Goal: Information Seeking & Learning: Learn about a topic

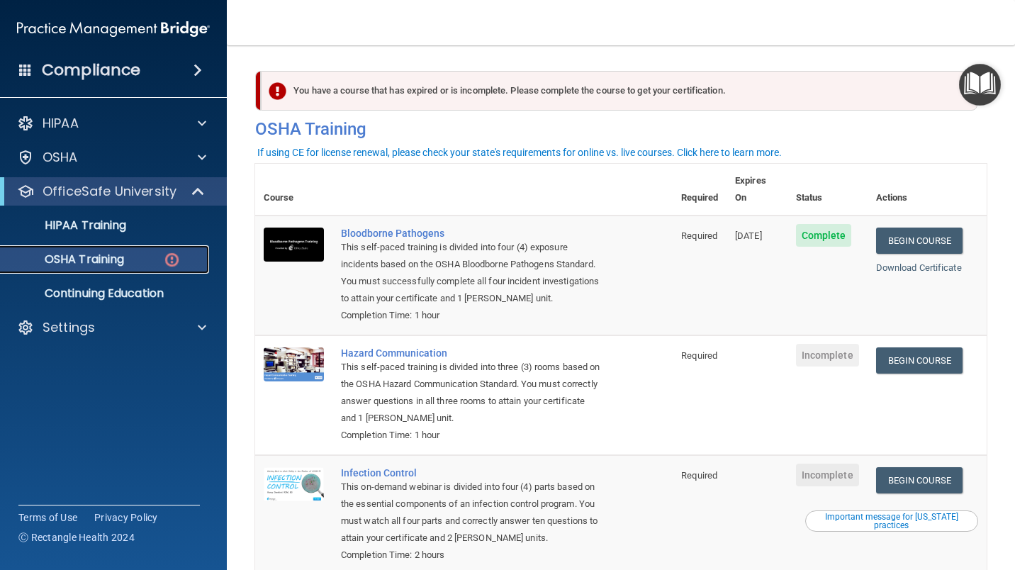
click at [159, 254] on div "OSHA Training" at bounding box center [106, 259] width 194 height 14
click at [176, 268] on img at bounding box center [172, 260] width 18 height 18
click at [106, 257] on p "OSHA Training" at bounding box center [66, 259] width 115 height 14
click at [141, 174] on div "HIPAA Documents and Policies Report an Incident Business Associates Emergency P…" at bounding box center [114, 229] width 228 height 250
click at [148, 167] on div "OSHA" at bounding box center [114, 157] width 228 height 28
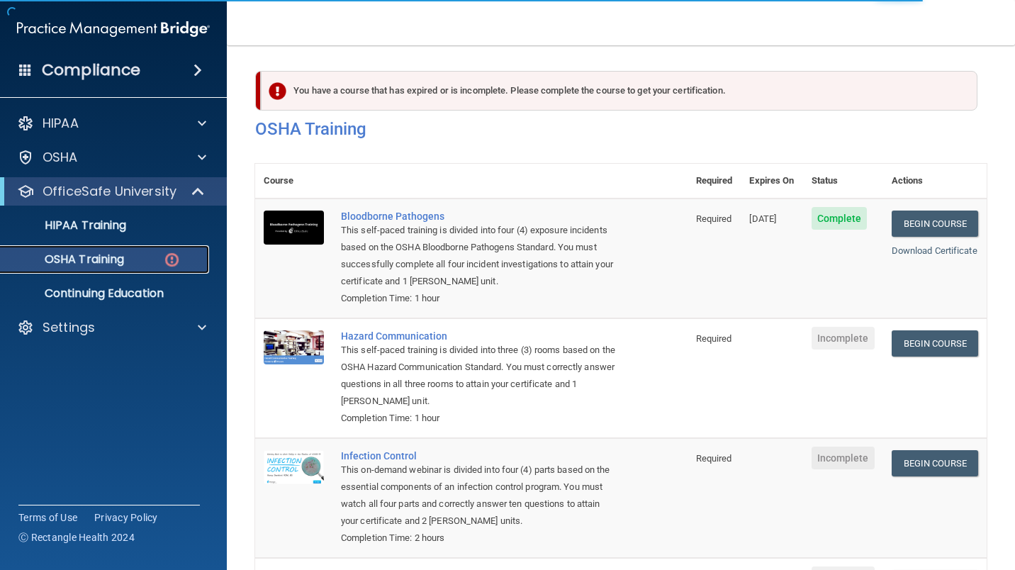
click at [129, 263] on div "OSHA Training" at bounding box center [106, 259] width 194 height 14
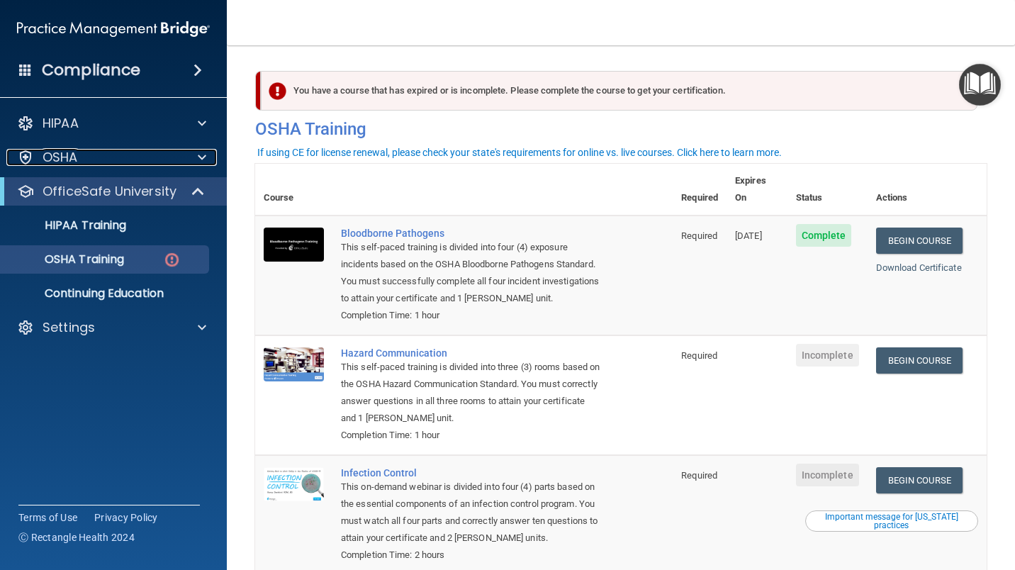
click at [147, 165] on div "OSHA" at bounding box center [94, 157] width 176 height 17
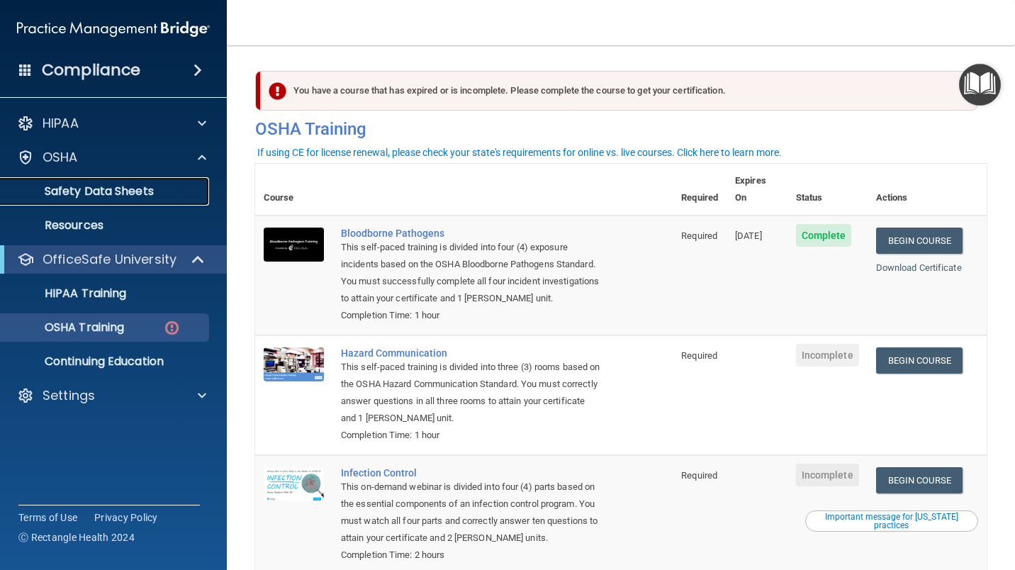
click at [136, 186] on p "Safety Data Sheets" at bounding box center [106, 191] width 194 height 14
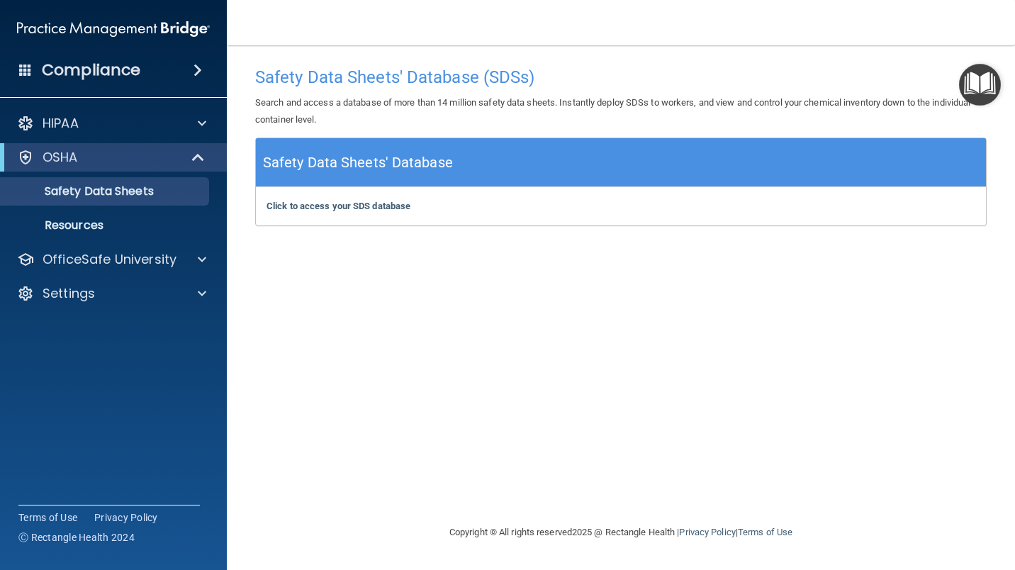
click at [139, 133] on div "HIPAA" at bounding box center [114, 123] width 228 height 28
click at [200, 125] on span at bounding box center [202, 123] width 9 height 17
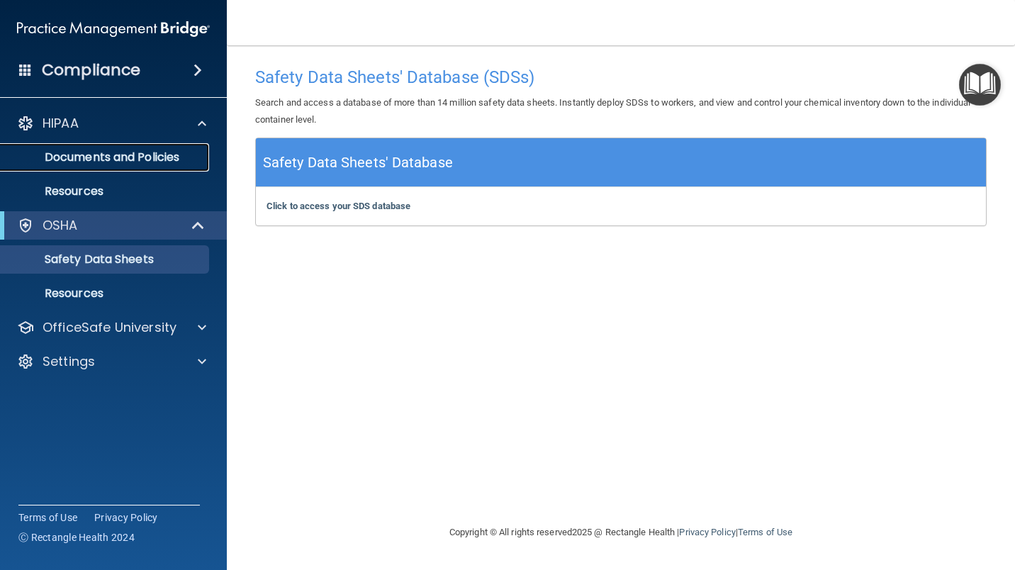
click at [112, 166] on link "Documents and Policies" at bounding box center [97, 157] width 223 height 28
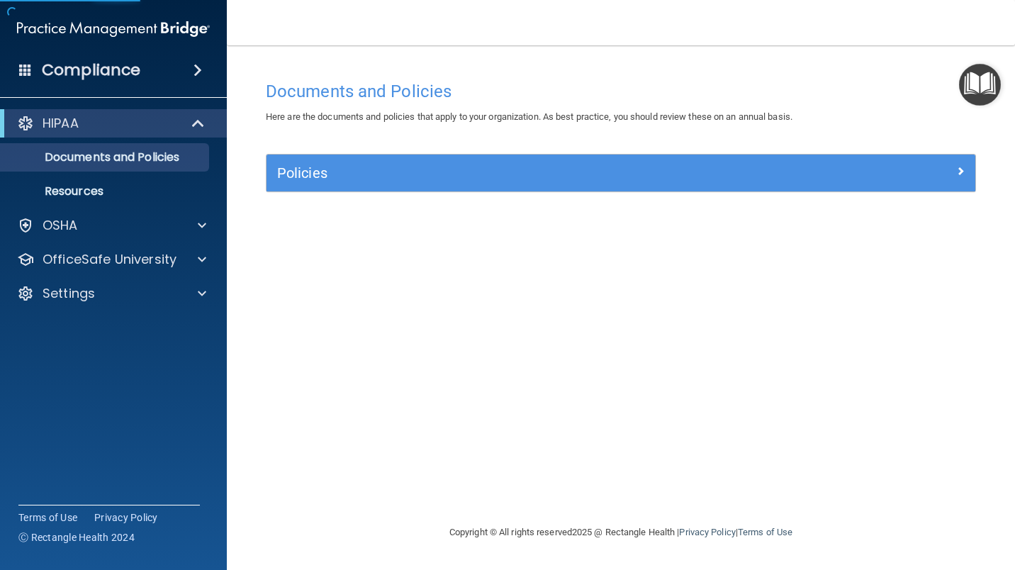
click at [374, 186] on div "Policies" at bounding box center [621, 173] width 709 height 37
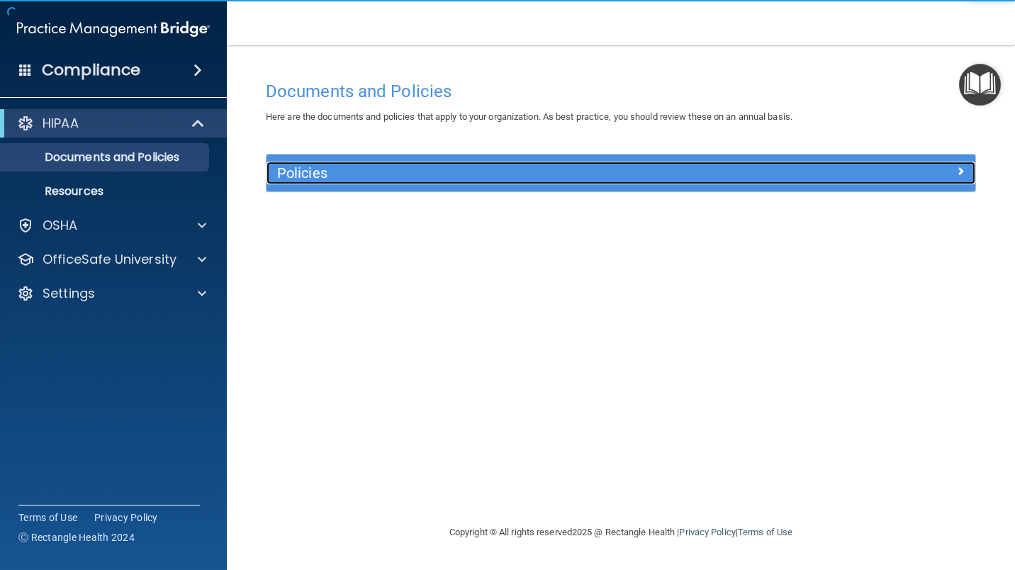
click at [393, 181] on div "Policies" at bounding box center [533, 173] width 532 height 23
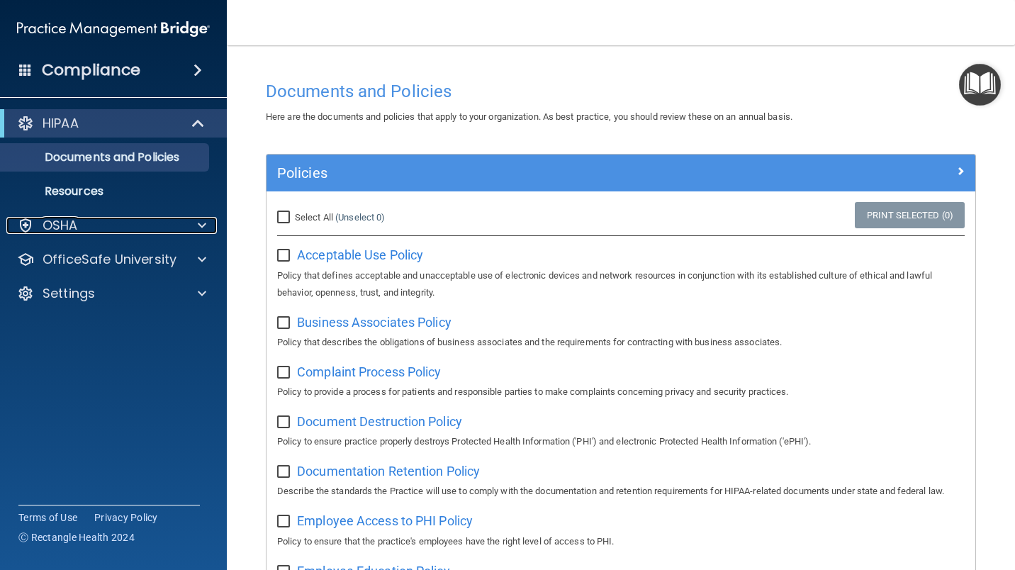
click at [106, 229] on div "OSHA" at bounding box center [94, 225] width 176 height 17
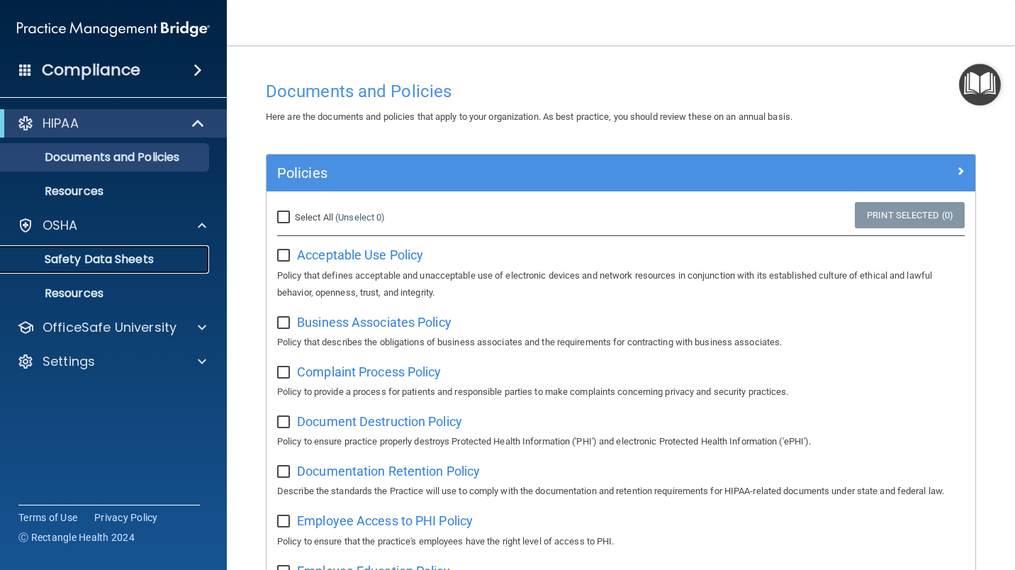
click at [141, 262] on p "Safety Data Sheets" at bounding box center [106, 259] width 194 height 14
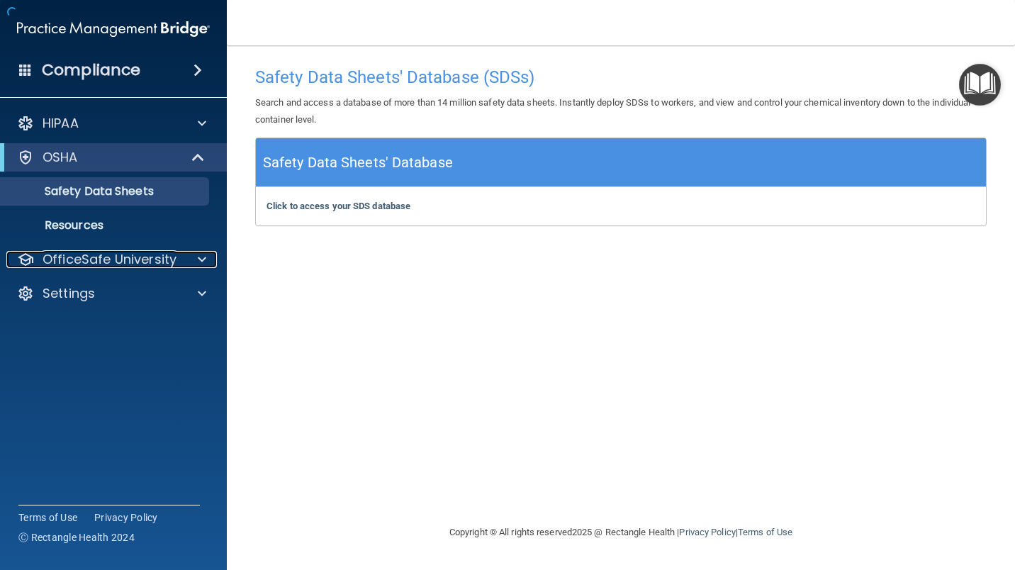
click at [141, 259] on p "OfficeSafe University" at bounding box center [110, 259] width 134 height 17
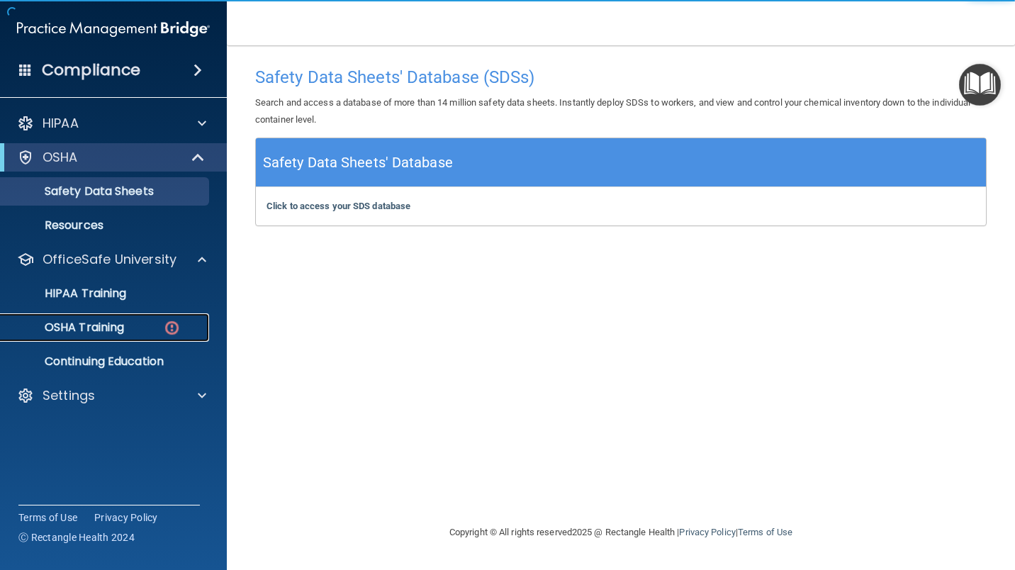
click at [134, 314] on link "OSHA Training" at bounding box center [97, 327] width 223 height 28
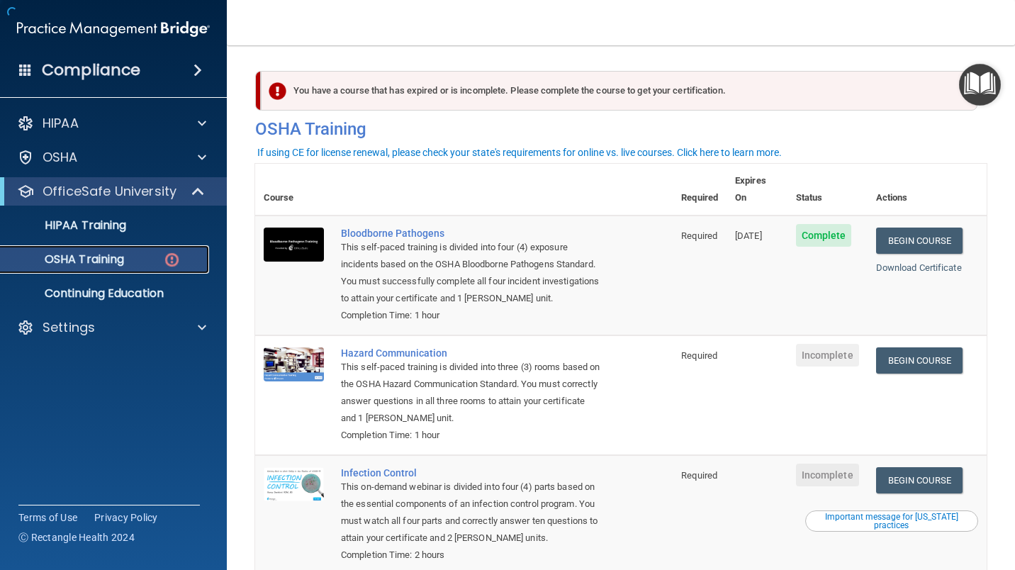
click at [123, 266] on p "OSHA Training" at bounding box center [66, 259] width 115 height 14
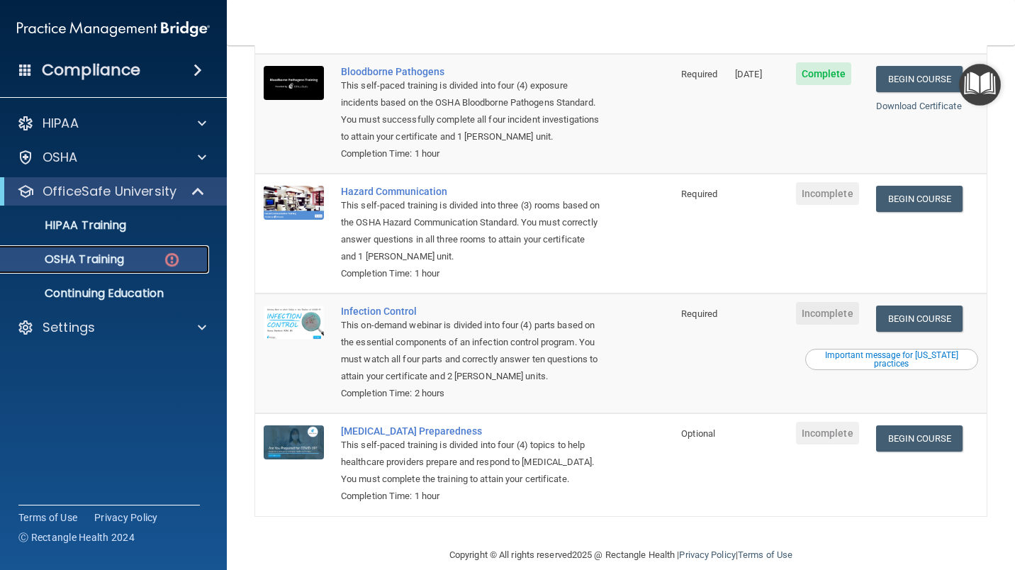
scroll to position [167, 0]
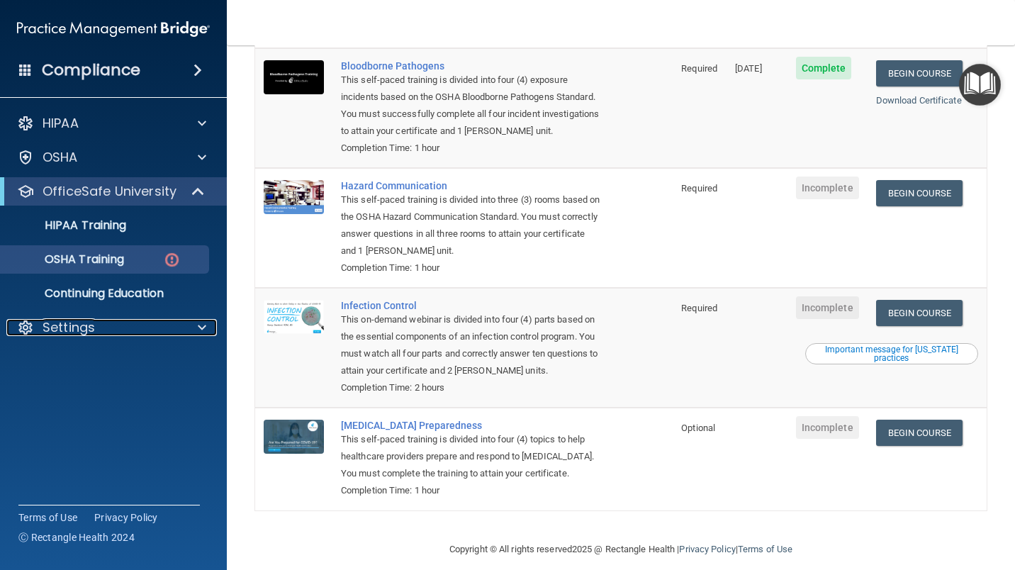
click at [216, 329] on div at bounding box center [199, 327] width 35 height 17
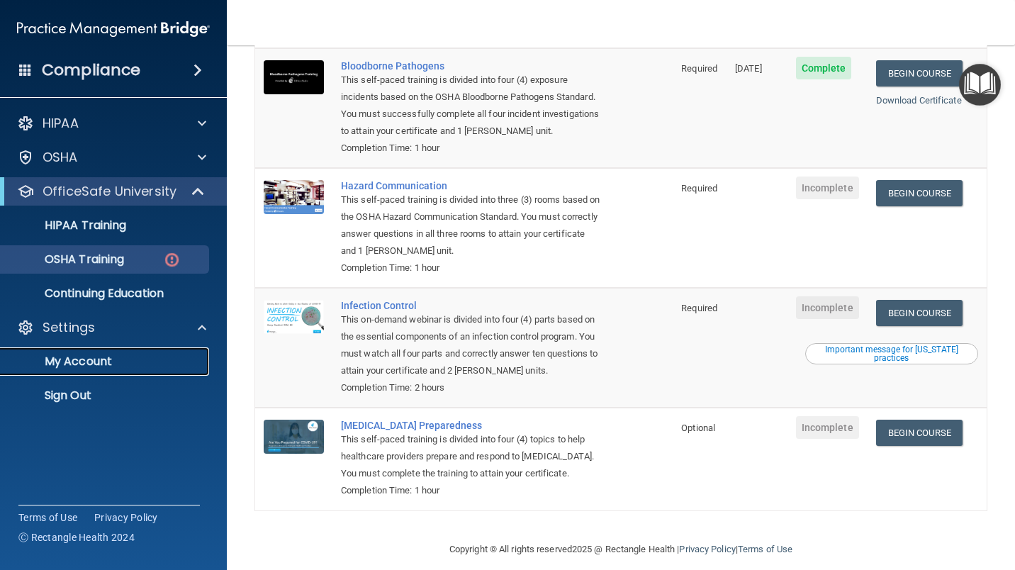
click at [139, 364] on p "My Account" at bounding box center [106, 361] width 194 height 14
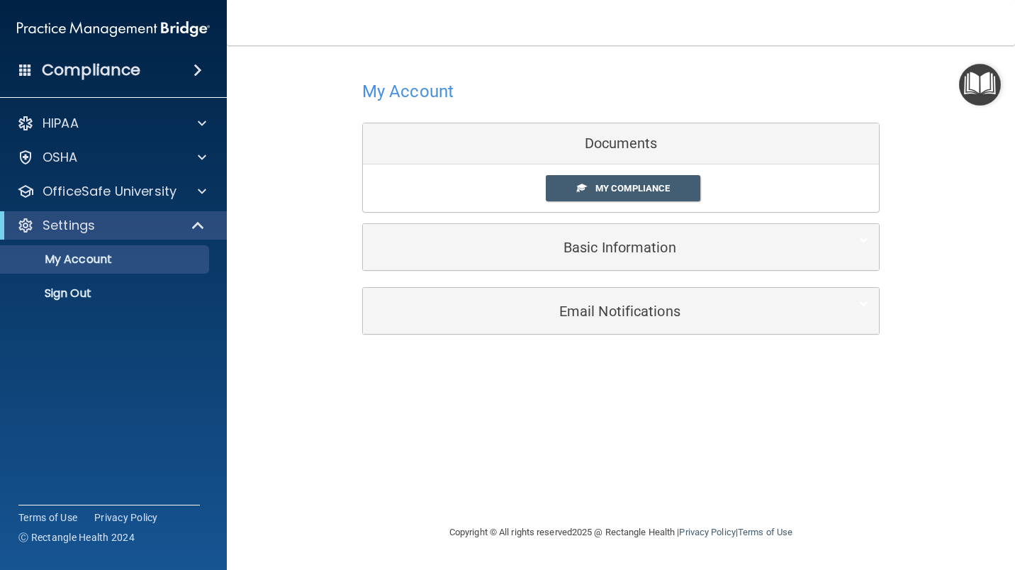
click at [625, 170] on div "My Compliance My Compliance My BAA" at bounding box center [621, 188] width 516 height 48
click at [625, 184] on span "My Compliance" at bounding box center [633, 188] width 74 height 11
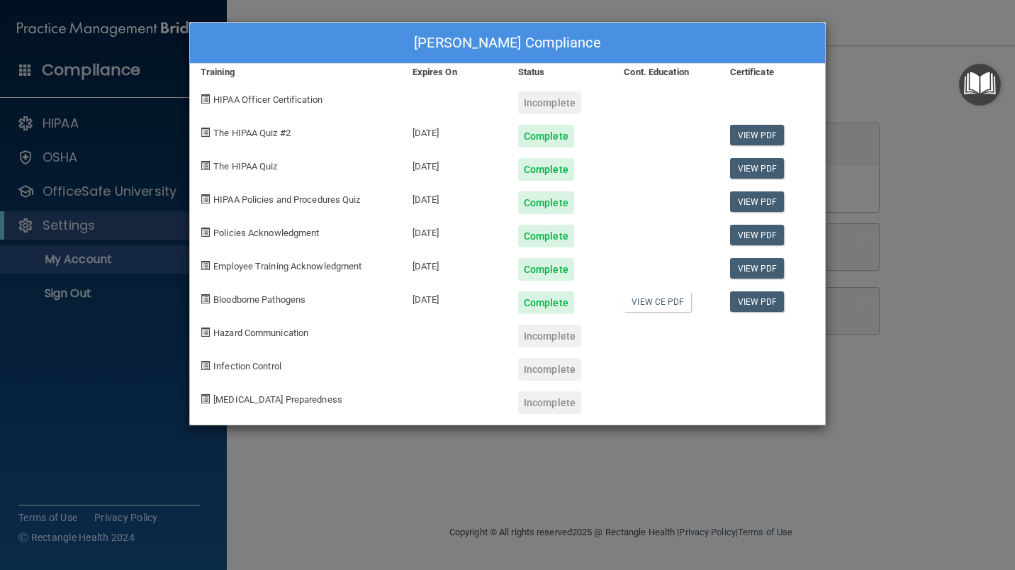
click at [532, 337] on div "Incomplete" at bounding box center [549, 336] width 63 height 23
click at [519, 99] on div "Incomplete" at bounding box center [549, 102] width 63 height 23
click at [514, 445] on div "Ahmed Hassanien's Compliance Training Expires On Status Cont. Education Certifi…" at bounding box center [507, 285] width 1015 height 570
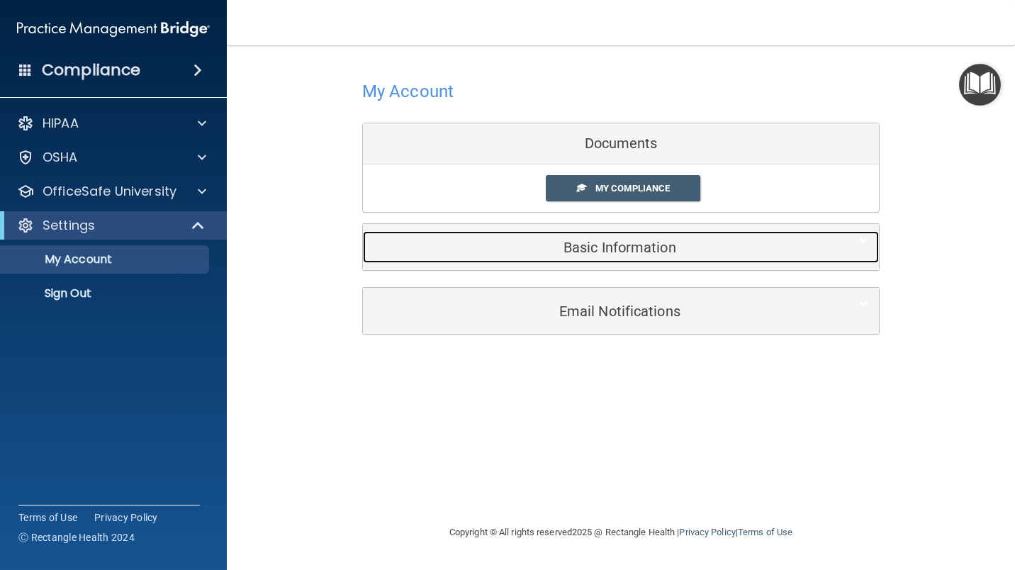
click at [610, 250] on h5 "Basic Information" at bounding box center [600, 248] width 452 height 16
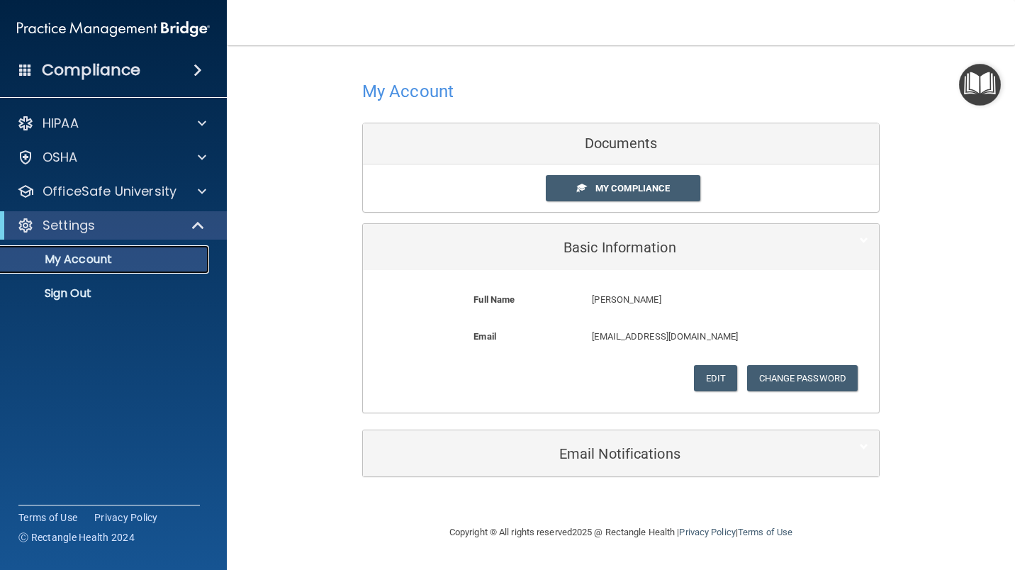
click at [112, 250] on link "My Account" at bounding box center [97, 259] width 223 height 28
click at [605, 183] on span "My Compliance" at bounding box center [633, 188] width 74 height 11
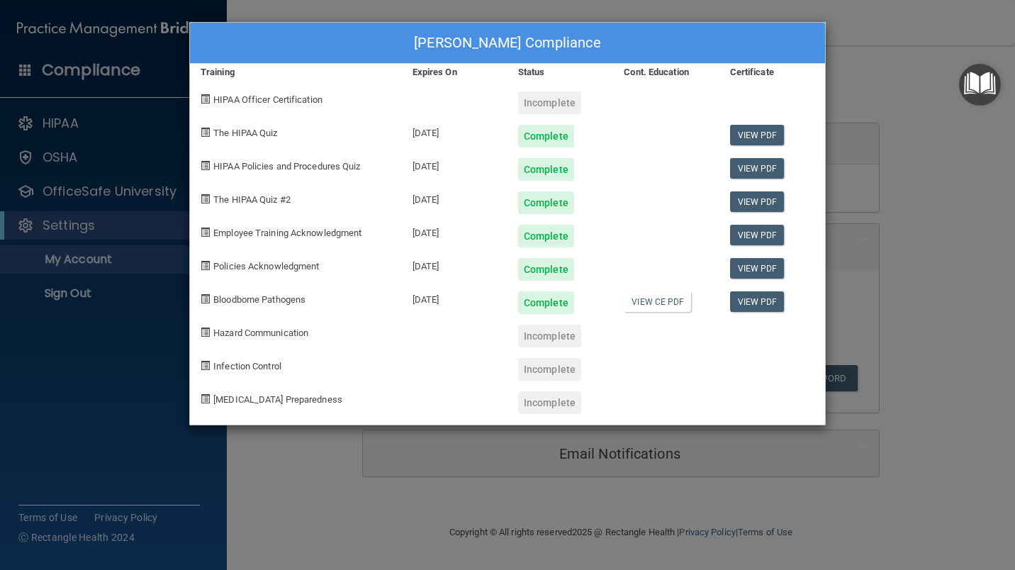
click at [262, 392] on div "[MEDICAL_DATA] Preparedness" at bounding box center [296, 397] width 212 height 33
click at [268, 399] on span "[MEDICAL_DATA] Preparedness" at bounding box center [277, 399] width 129 height 11
click at [857, 118] on div "Ahmed Hassanien's Compliance Training Expires On Status Cont. Education Certifi…" at bounding box center [507, 285] width 1015 height 570
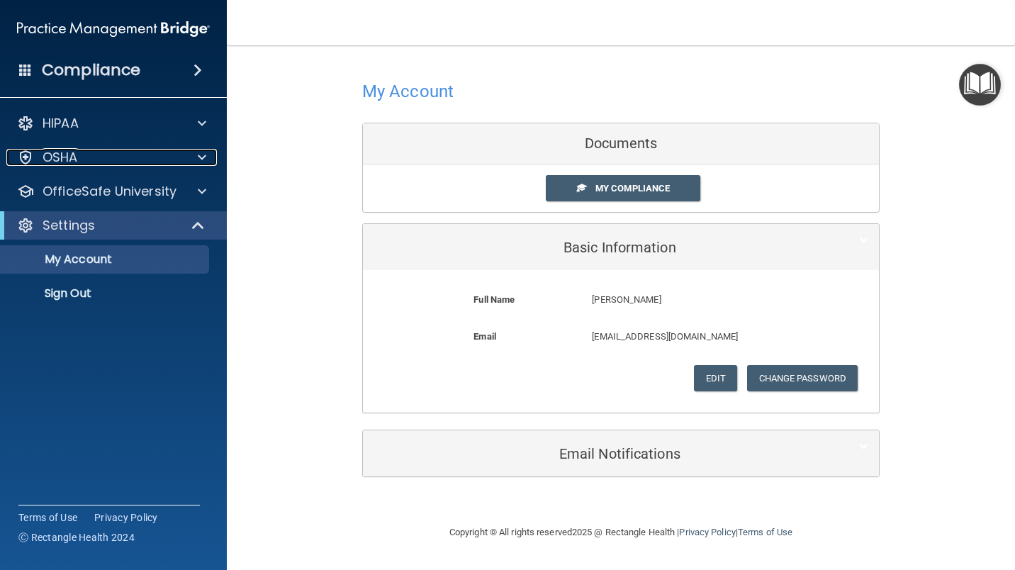
click at [160, 155] on div "OSHA" at bounding box center [94, 157] width 176 height 17
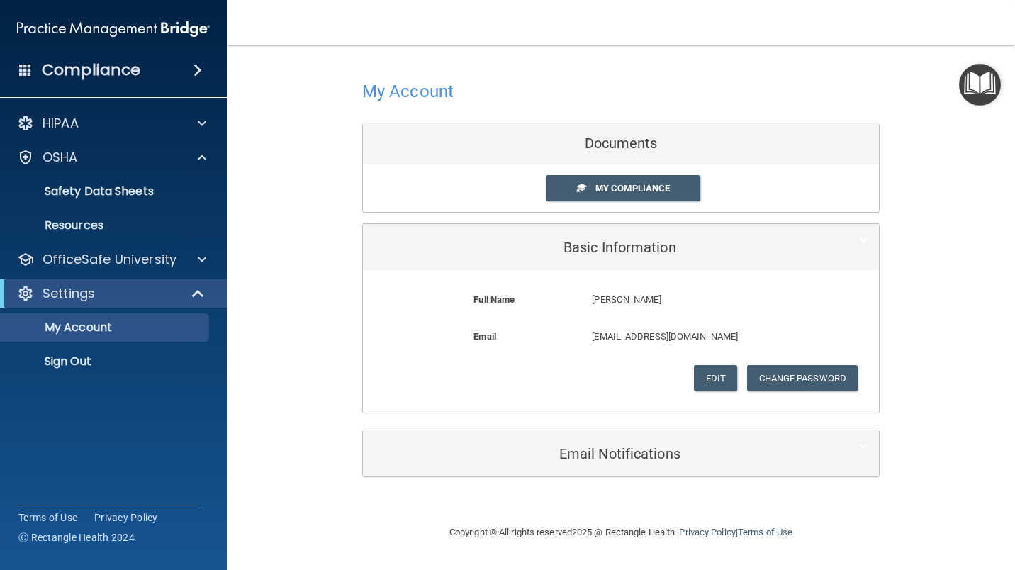
click at [162, 244] on div "HIPAA Documents and Policies Report an Incident Business Associates Emergency P…" at bounding box center [114, 246] width 228 height 284
click at [165, 247] on div "OfficeSafe University" at bounding box center [114, 259] width 228 height 28
click at [203, 253] on span at bounding box center [202, 259] width 9 height 17
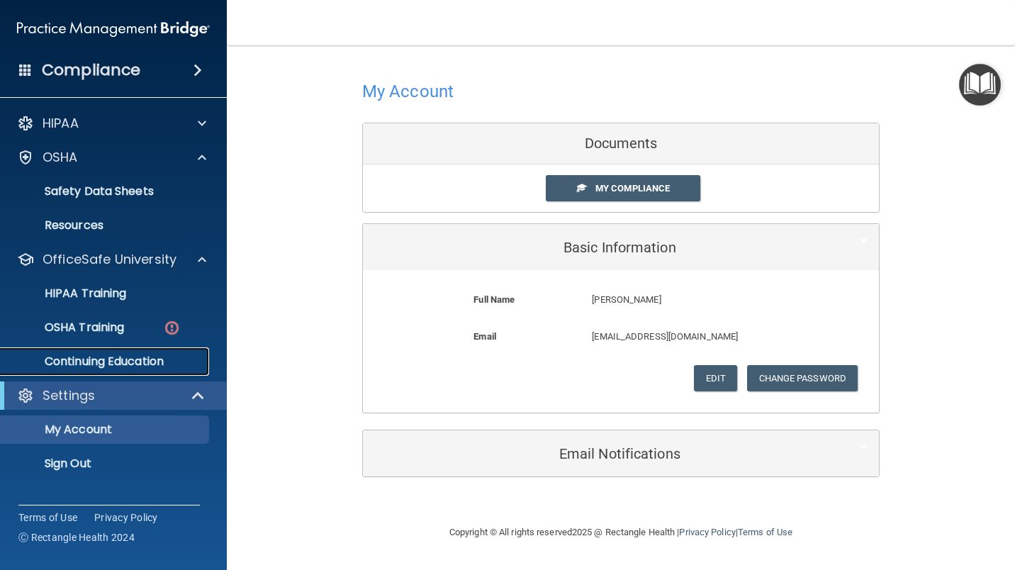
click at [131, 367] on p "Continuing Education" at bounding box center [106, 361] width 194 height 14
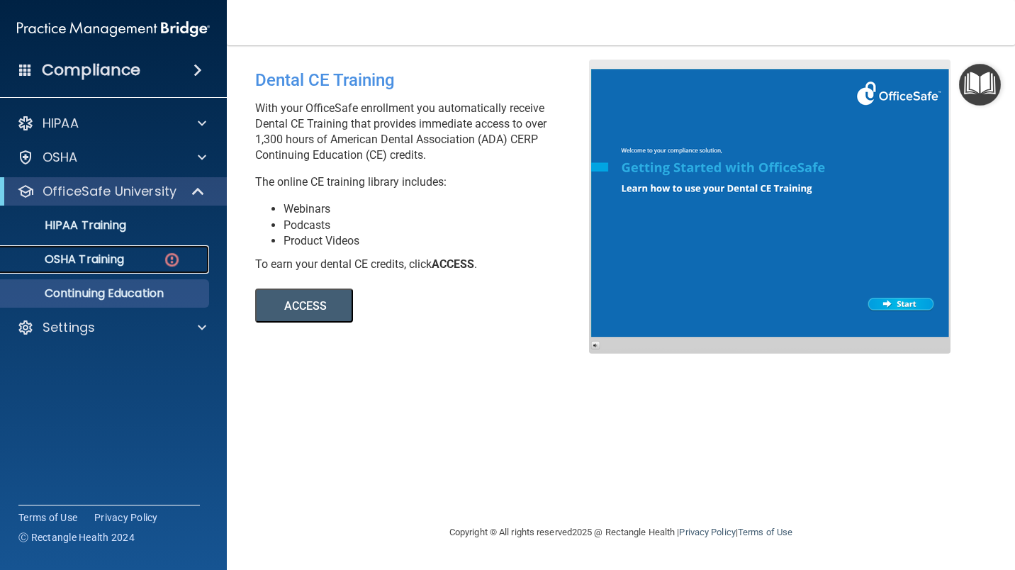
click at [142, 267] on link "OSHA Training" at bounding box center [97, 259] width 223 height 28
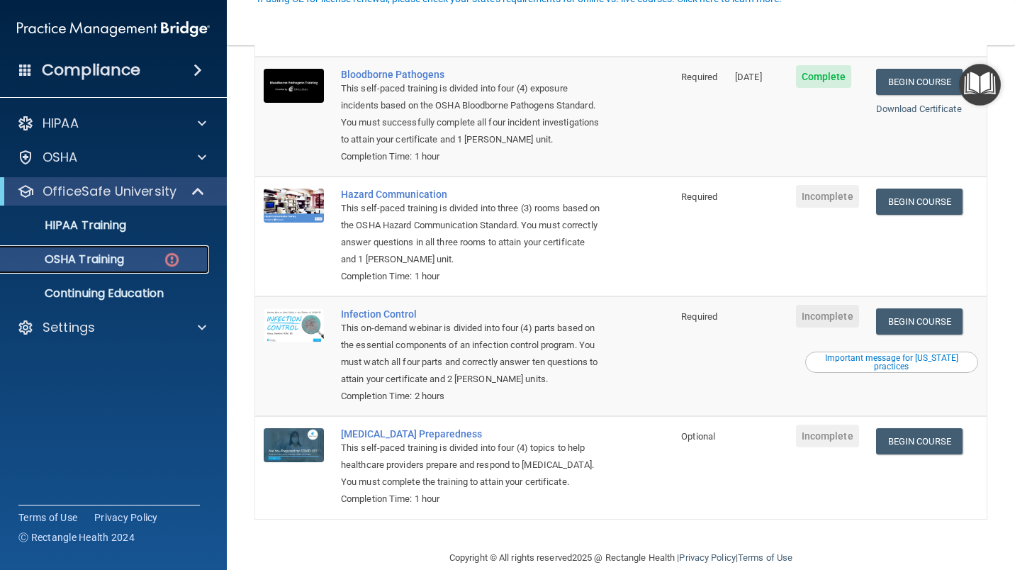
scroll to position [167, 0]
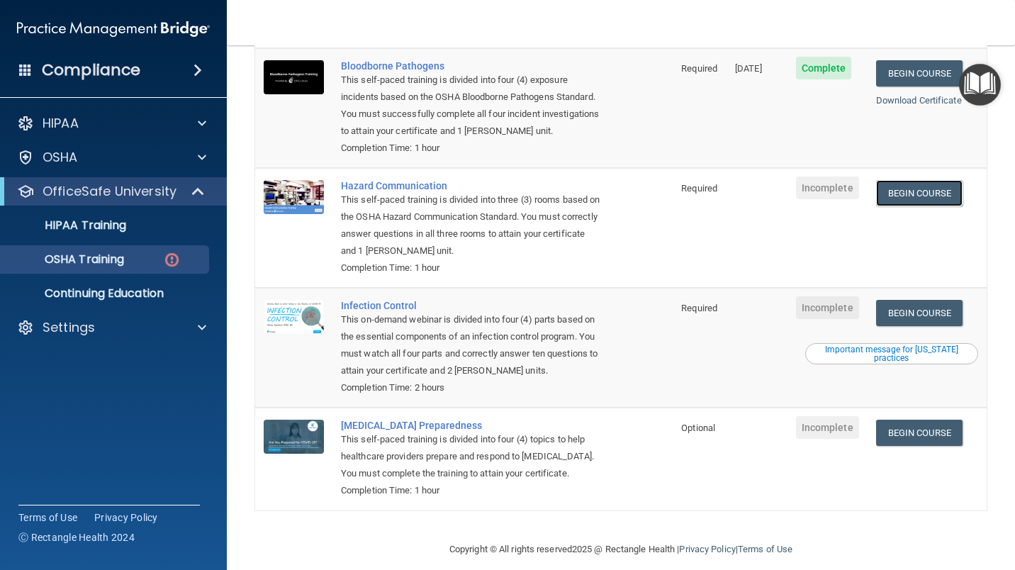
click at [912, 182] on link "Begin Course" at bounding box center [919, 193] width 86 height 26
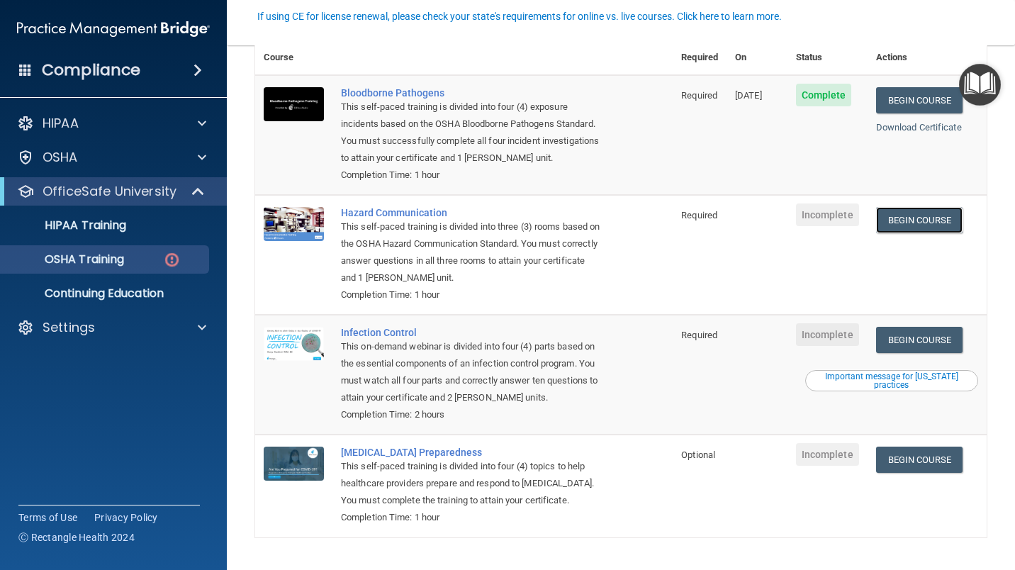
scroll to position [141, 0]
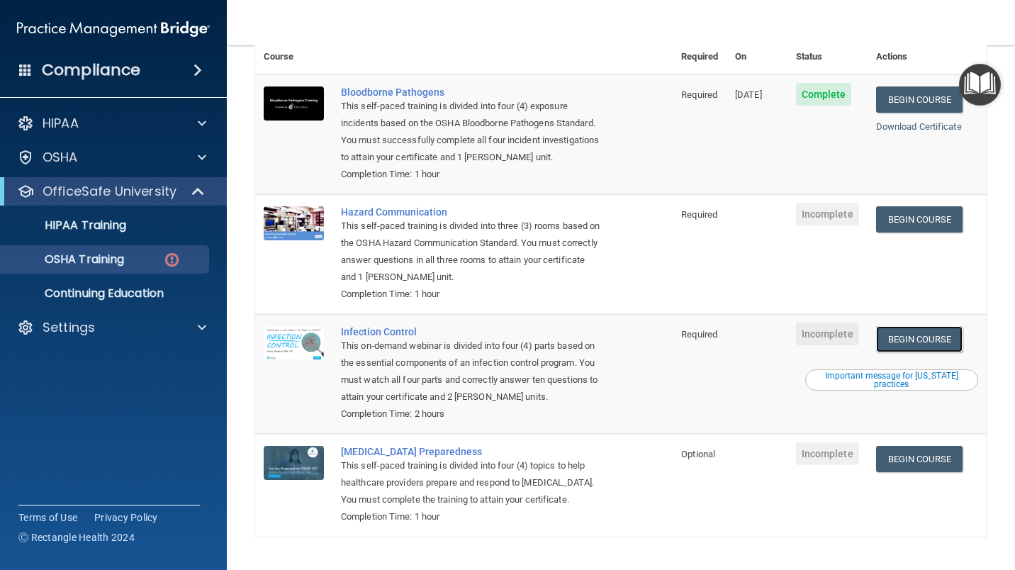
click at [909, 331] on link "Begin Course" at bounding box center [919, 339] width 86 height 26
click at [906, 454] on link "Begin Course" at bounding box center [919, 459] width 86 height 26
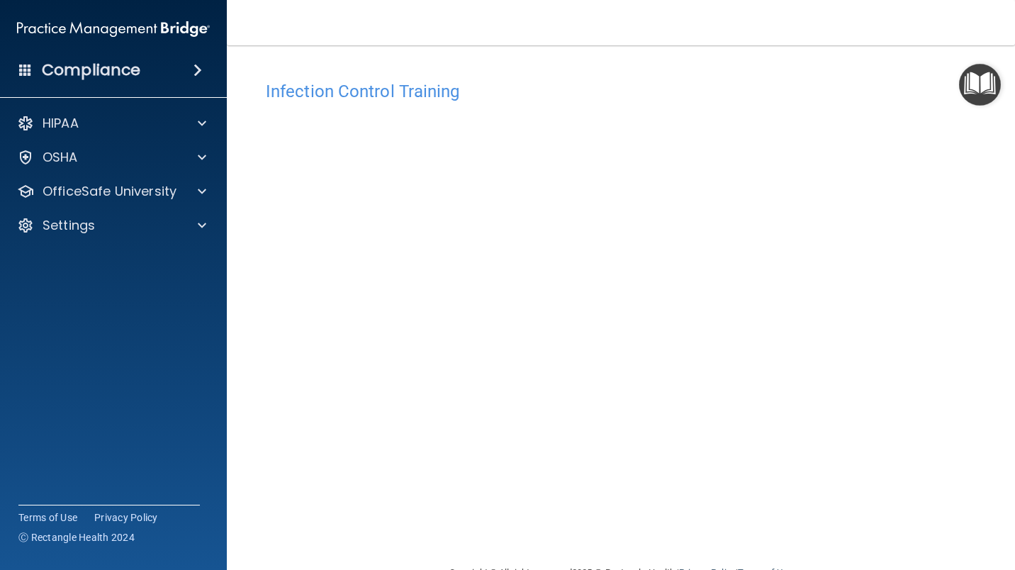
scroll to position [37, 0]
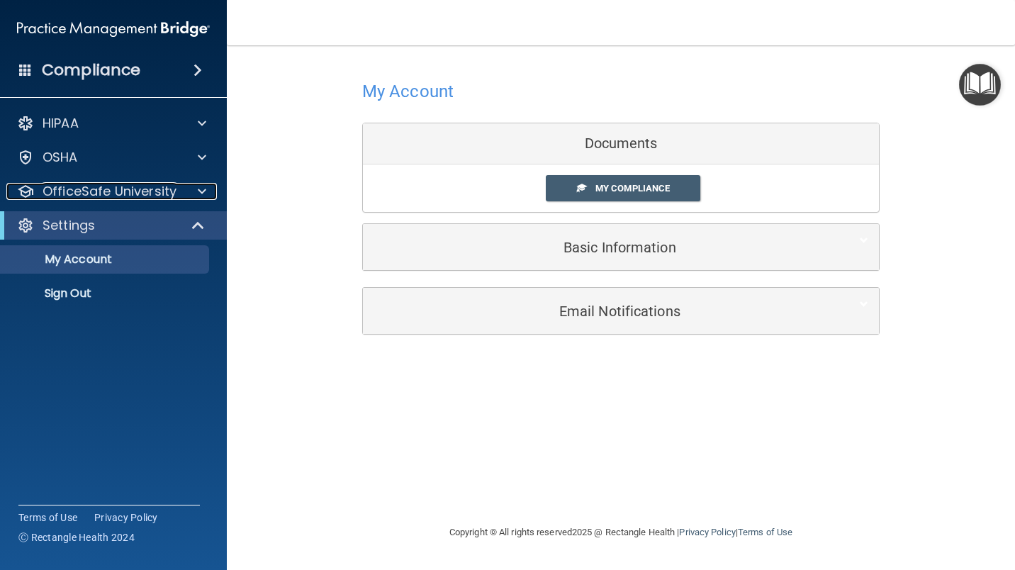
click at [112, 199] on p "OfficeSafe University" at bounding box center [110, 191] width 134 height 17
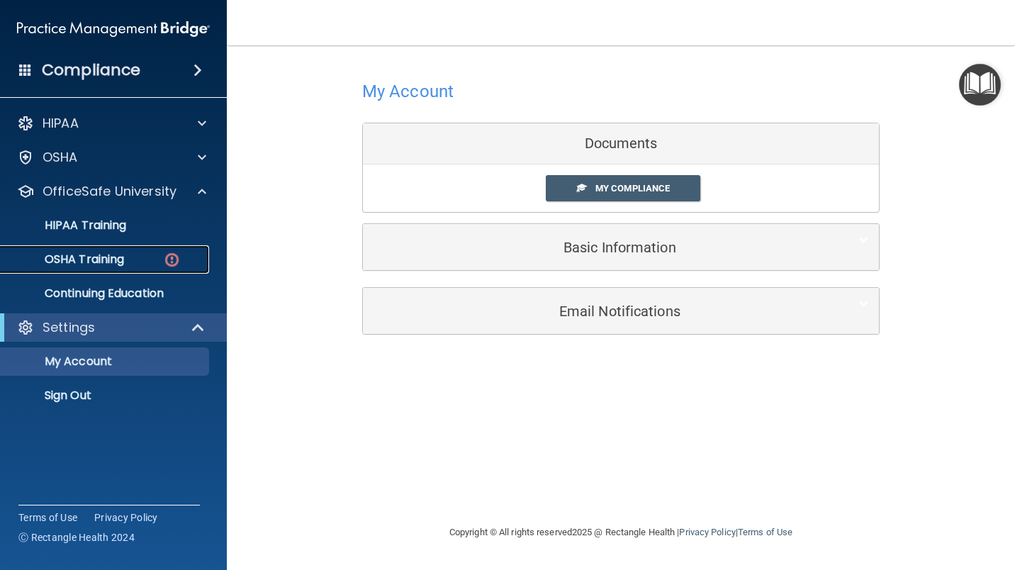
click at [118, 260] on p "OSHA Training" at bounding box center [66, 259] width 115 height 14
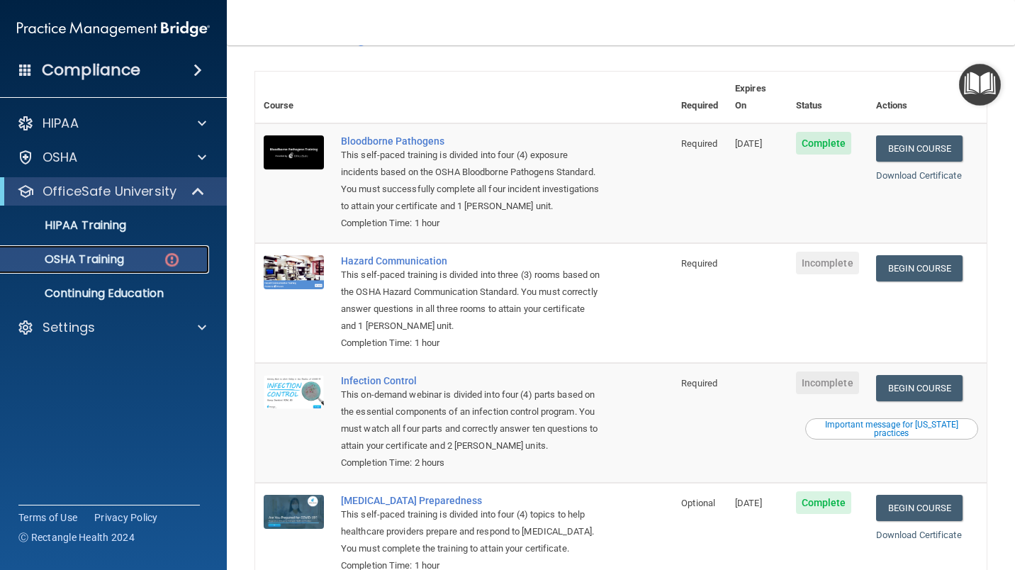
scroll to position [91, 0]
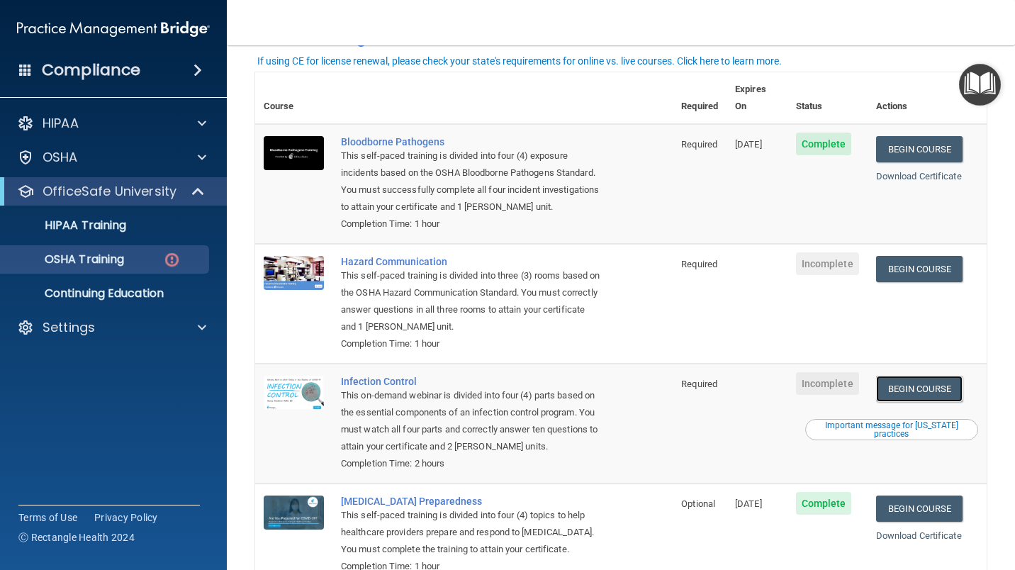
click at [917, 376] on link "Begin Course" at bounding box center [919, 389] width 86 height 26
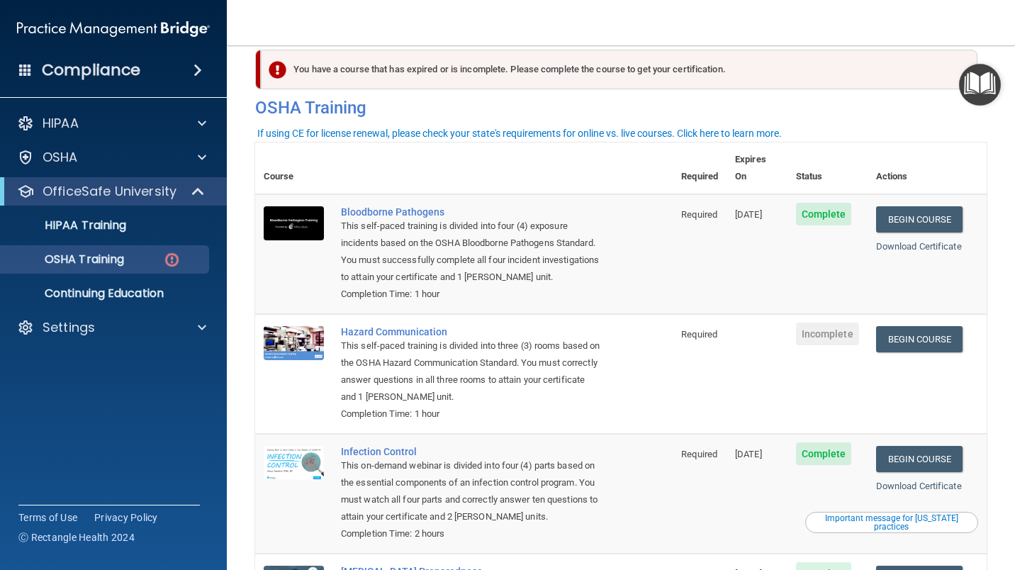
scroll to position [18, 0]
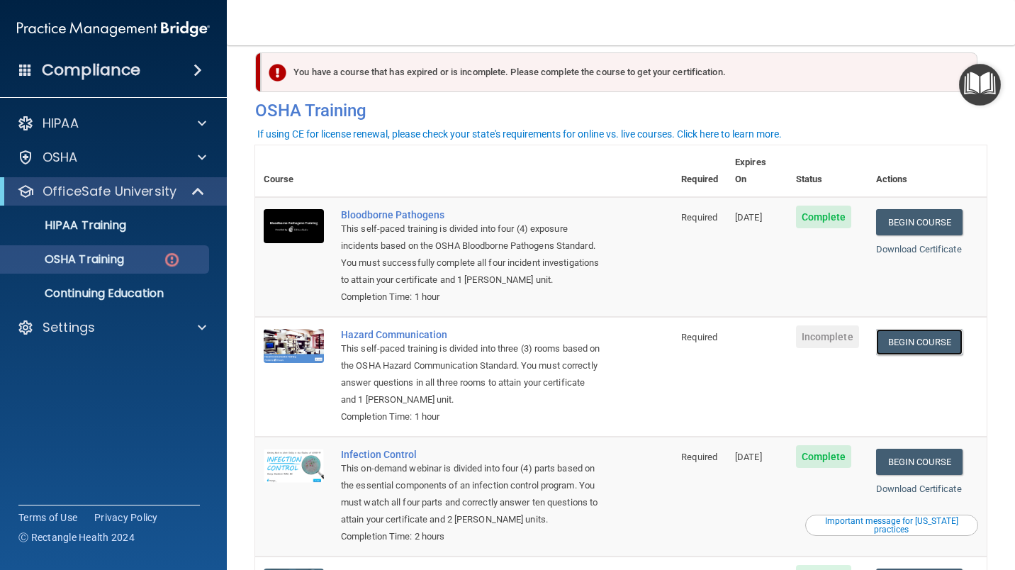
click at [893, 329] on link "Begin Course" at bounding box center [919, 342] width 86 height 26
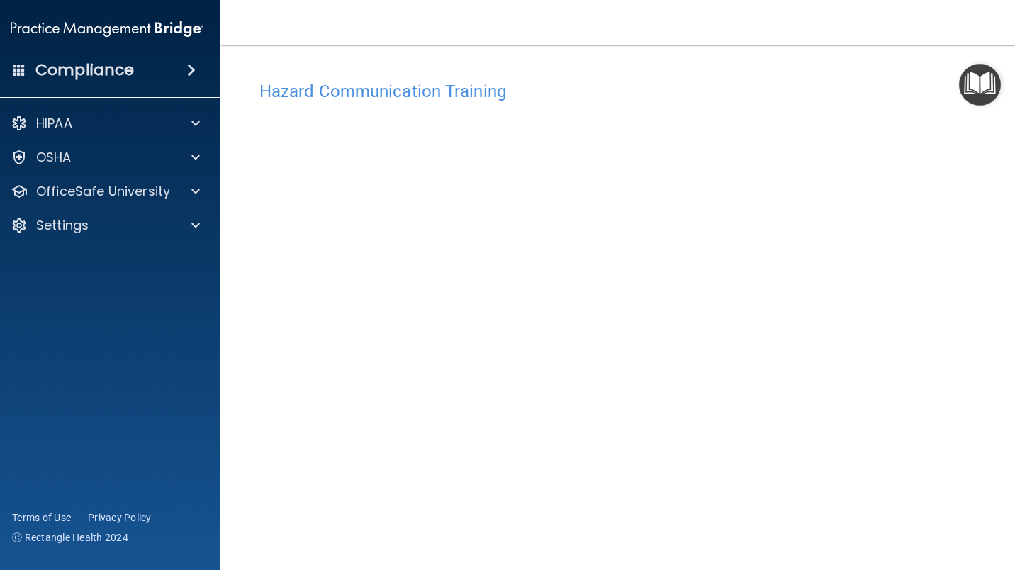
click at [174, 201] on div "OfficeSafe University" at bounding box center [108, 191] width 228 height 28
click at [139, 194] on p "OfficeSafe University" at bounding box center [103, 191] width 134 height 17
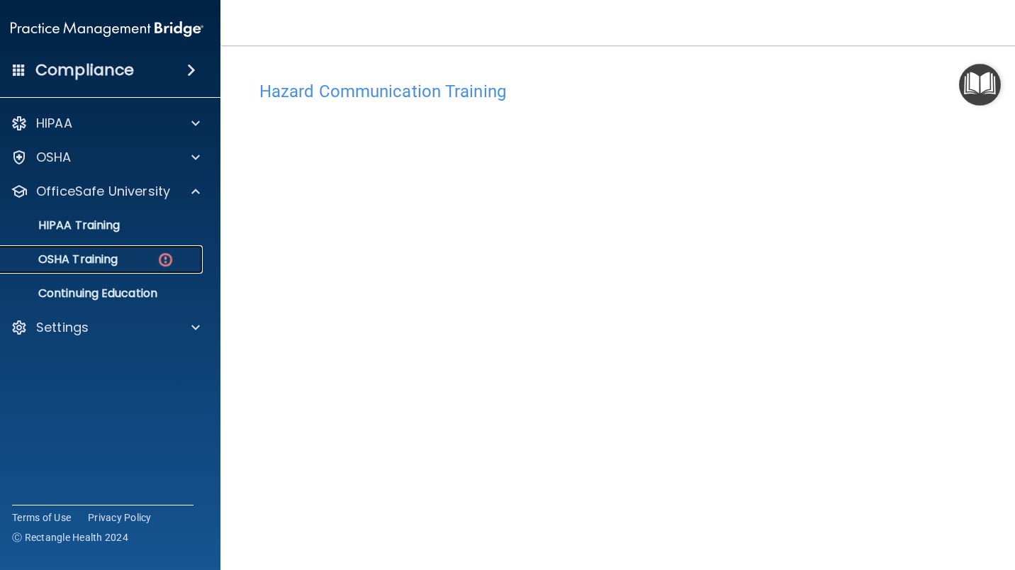
click at [145, 260] on div "OSHA Training" at bounding box center [100, 259] width 194 height 14
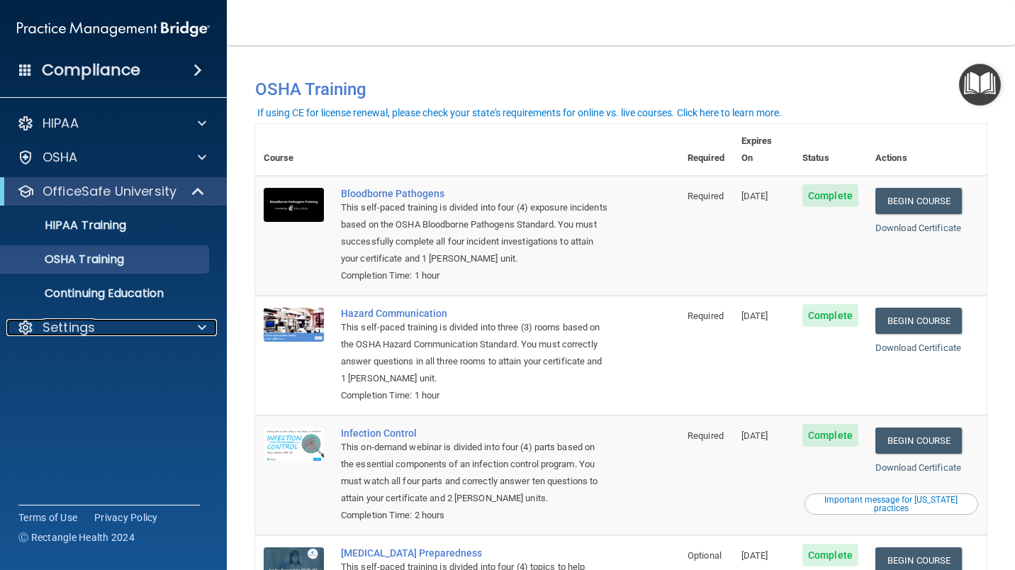
click at [89, 322] on p "Settings" at bounding box center [69, 327] width 52 height 17
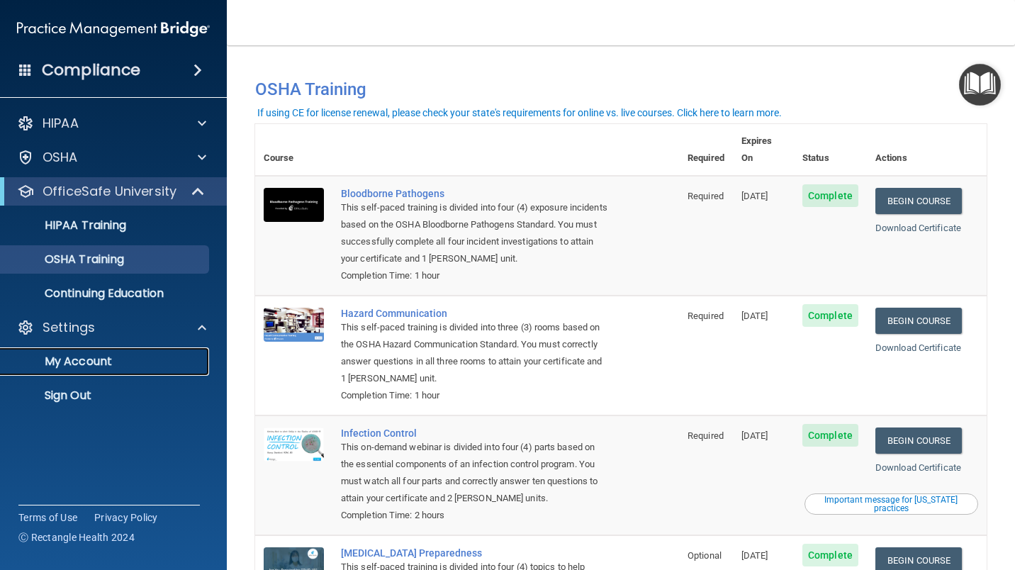
click at [113, 358] on p "My Account" at bounding box center [106, 361] width 194 height 14
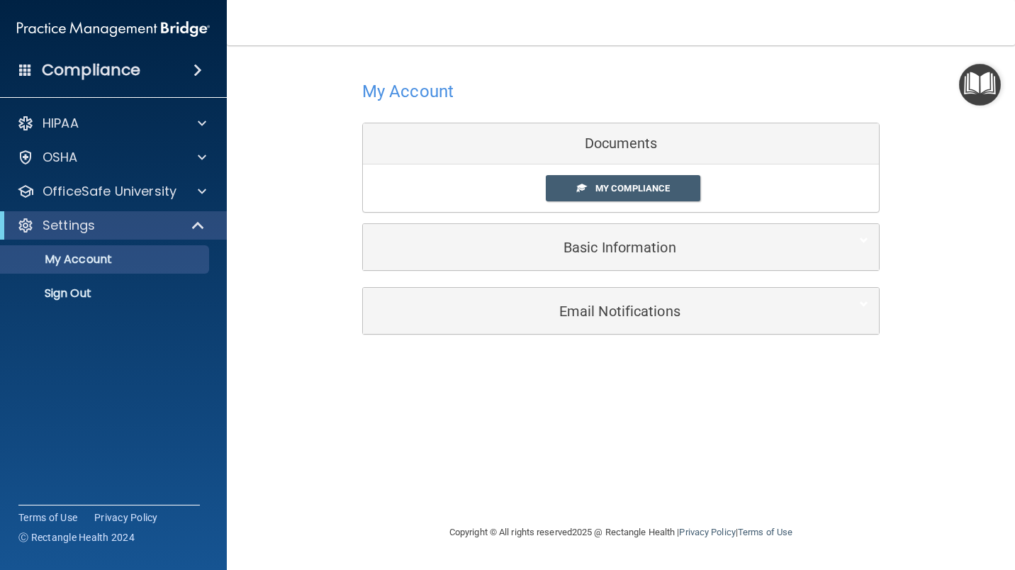
click at [654, 196] on link "My Compliance" at bounding box center [623, 188] width 155 height 26
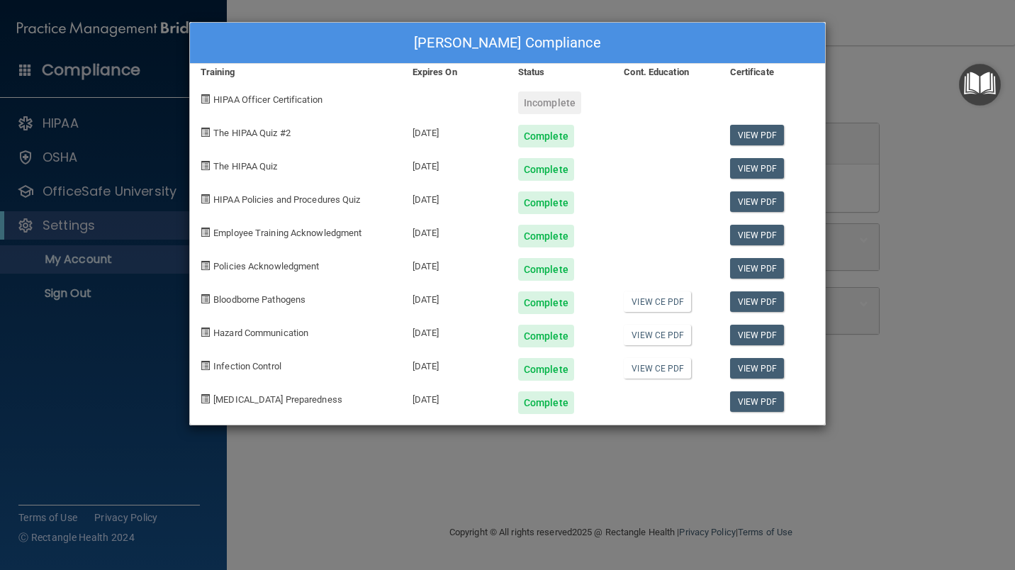
click at [302, 96] on span "HIPAA Officer Certification" at bounding box center [267, 99] width 109 height 11
click at [874, 86] on div "[PERSON_NAME] Compliance Training Expires On Status Cont. Education Certificate…" at bounding box center [507, 285] width 1015 height 570
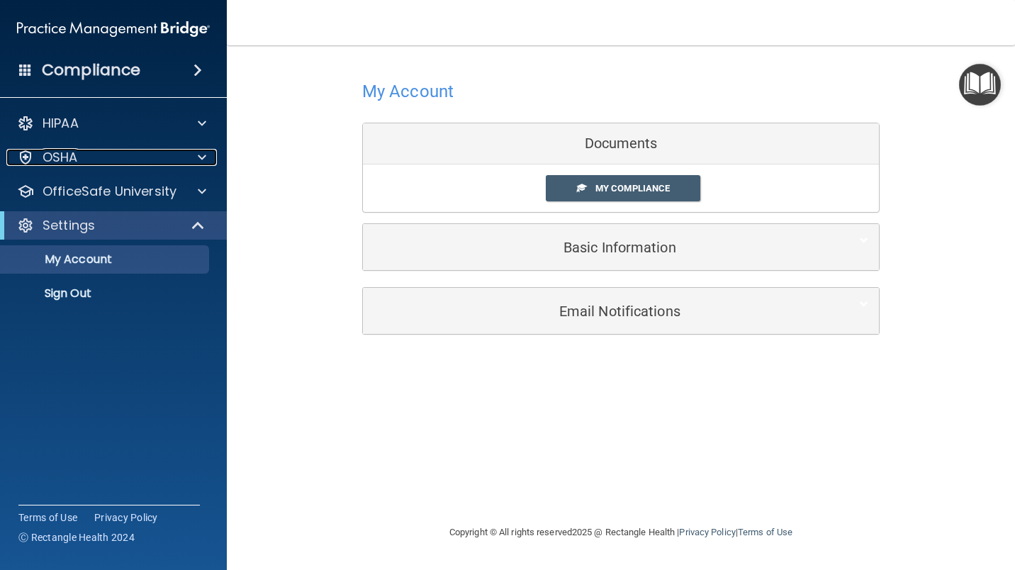
click at [74, 161] on p "OSHA" at bounding box center [60, 157] width 35 height 17
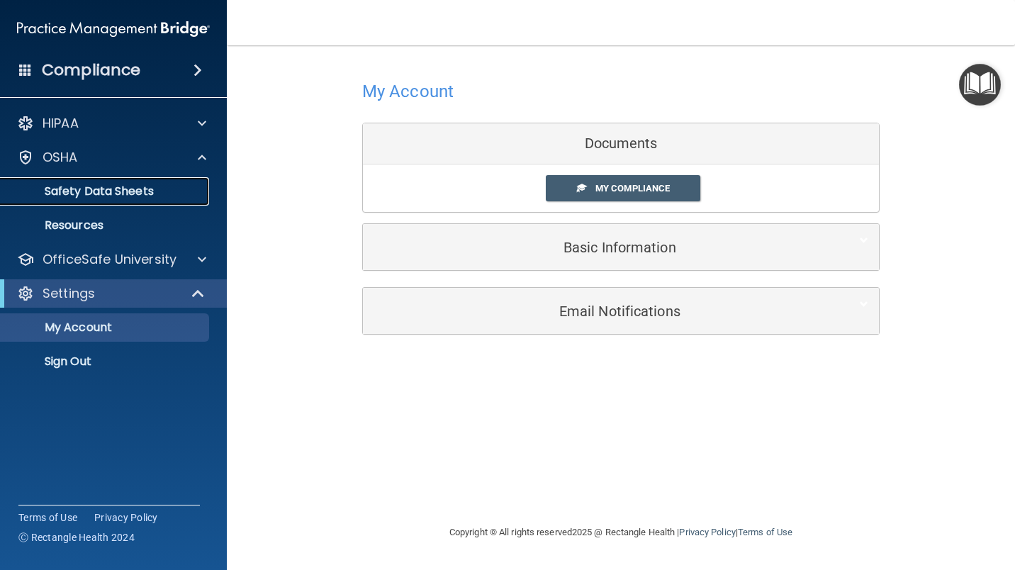
click at [160, 196] on p "Safety Data Sheets" at bounding box center [106, 191] width 194 height 14
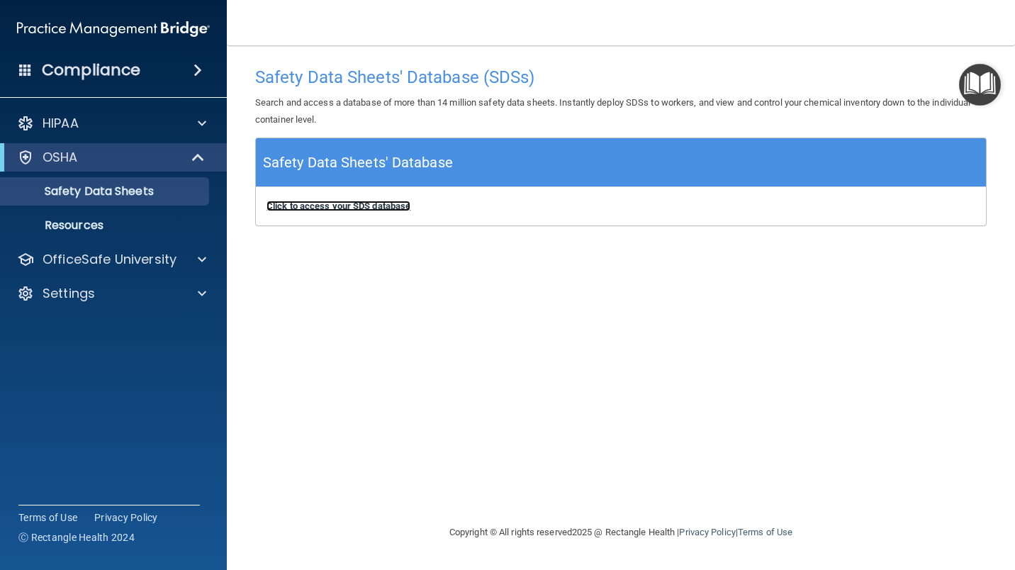
click at [308, 206] on b "Click to access your SDS database" at bounding box center [339, 206] width 144 height 11
click at [160, 133] on div "HIPAA" at bounding box center [114, 123] width 228 height 28
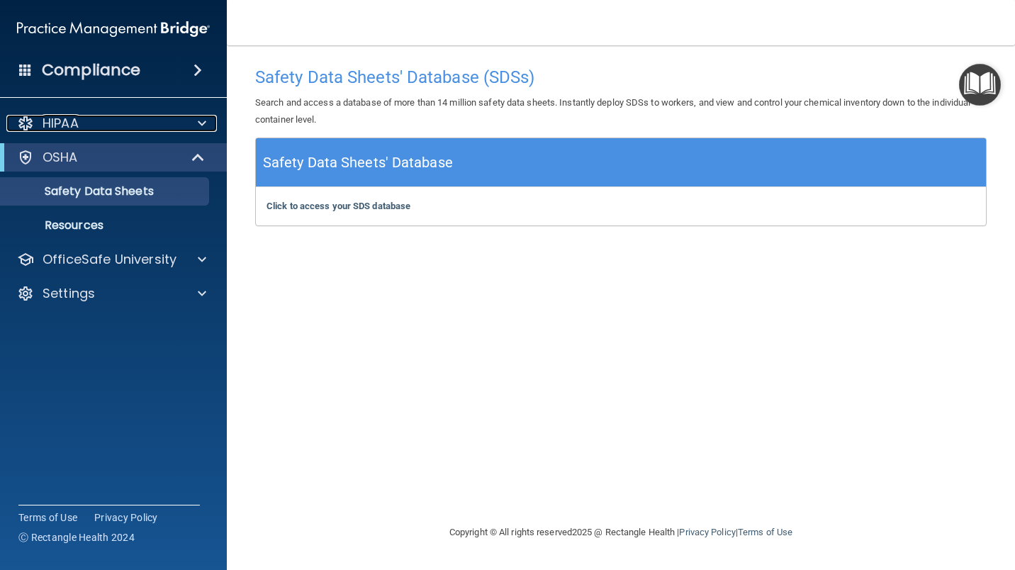
click at [201, 120] on span at bounding box center [202, 123] width 9 height 17
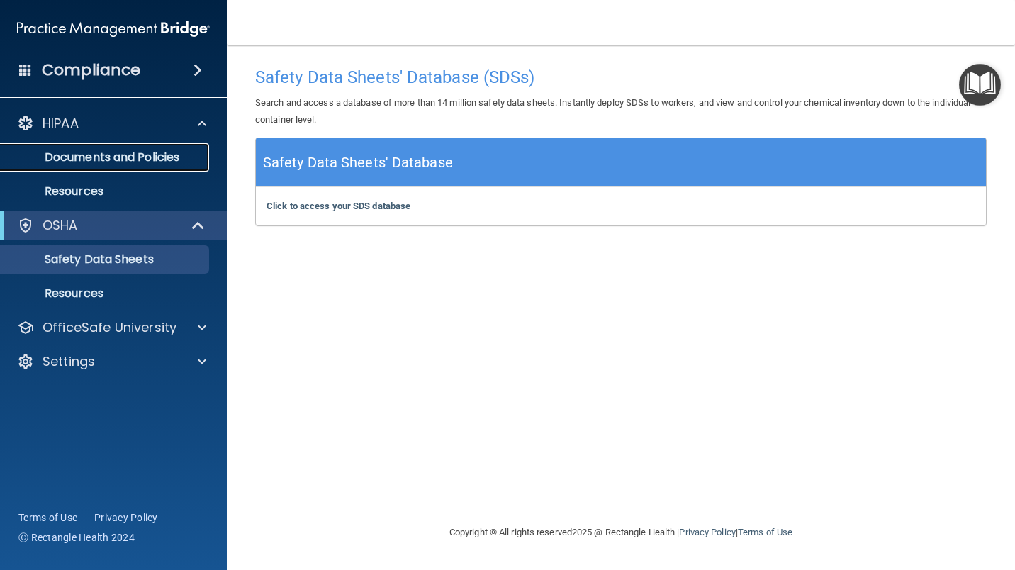
click at [157, 155] on p "Documents and Policies" at bounding box center [106, 157] width 194 height 14
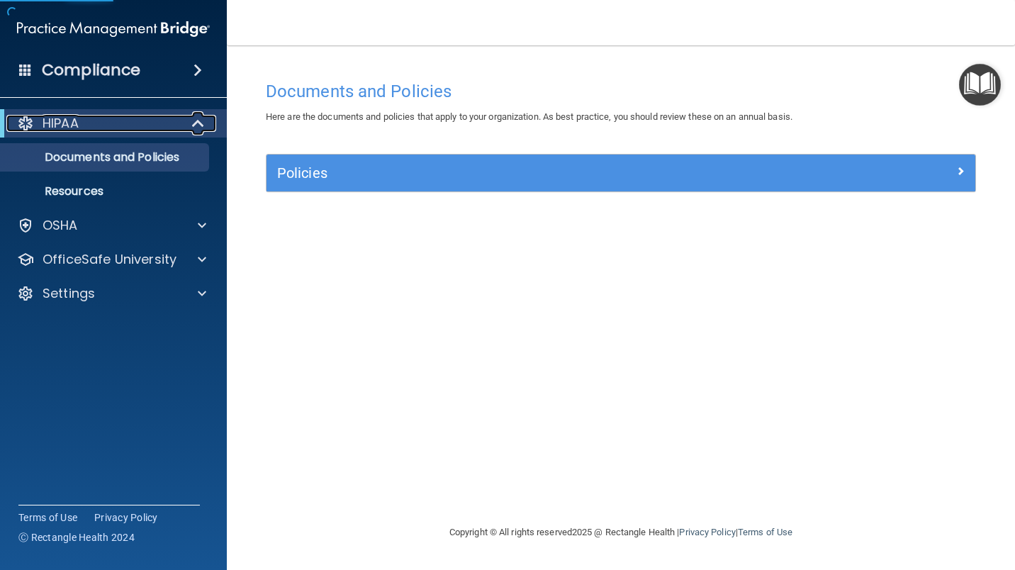
click at [199, 118] on span at bounding box center [200, 123] width 12 height 17
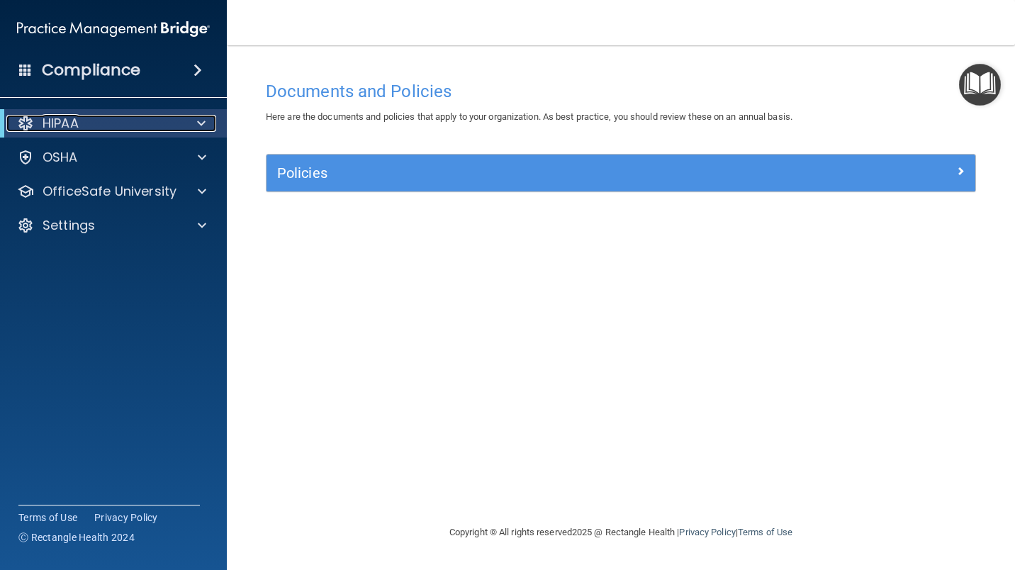
click at [188, 127] on div at bounding box center [199, 123] width 35 height 17
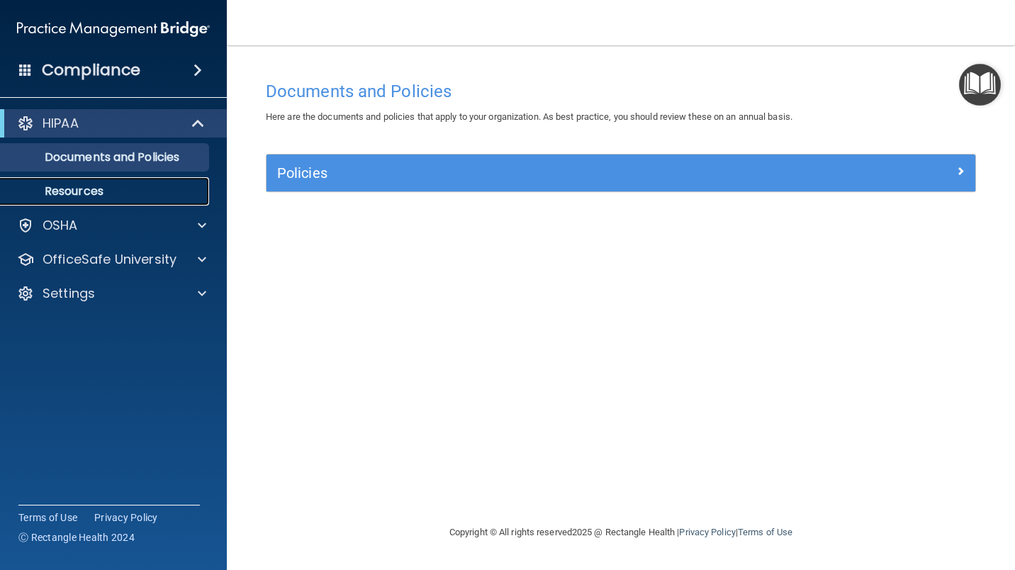
click at [104, 185] on p "Resources" at bounding box center [106, 191] width 194 height 14
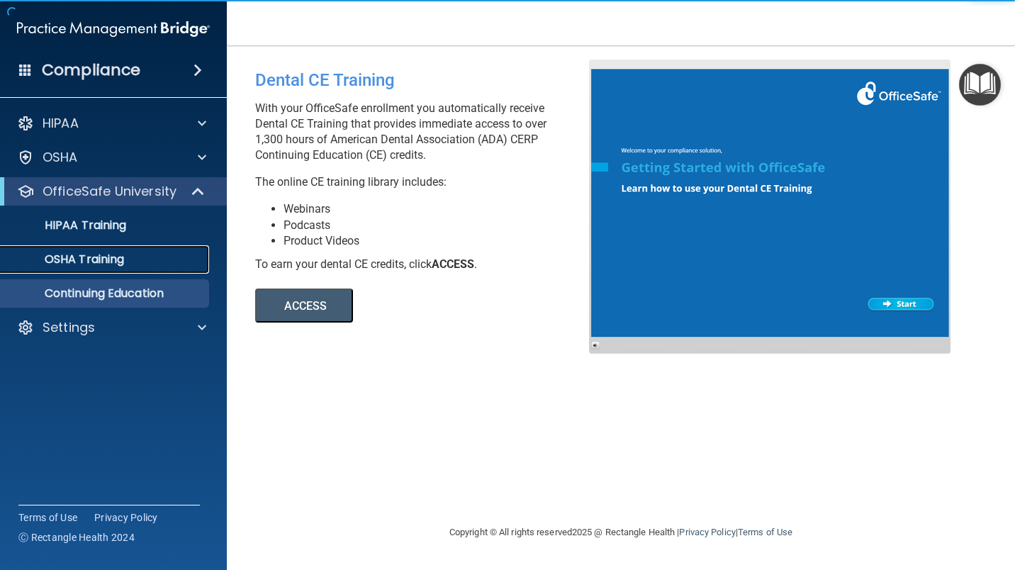
click at [145, 248] on link "OSHA Training" at bounding box center [97, 259] width 223 height 28
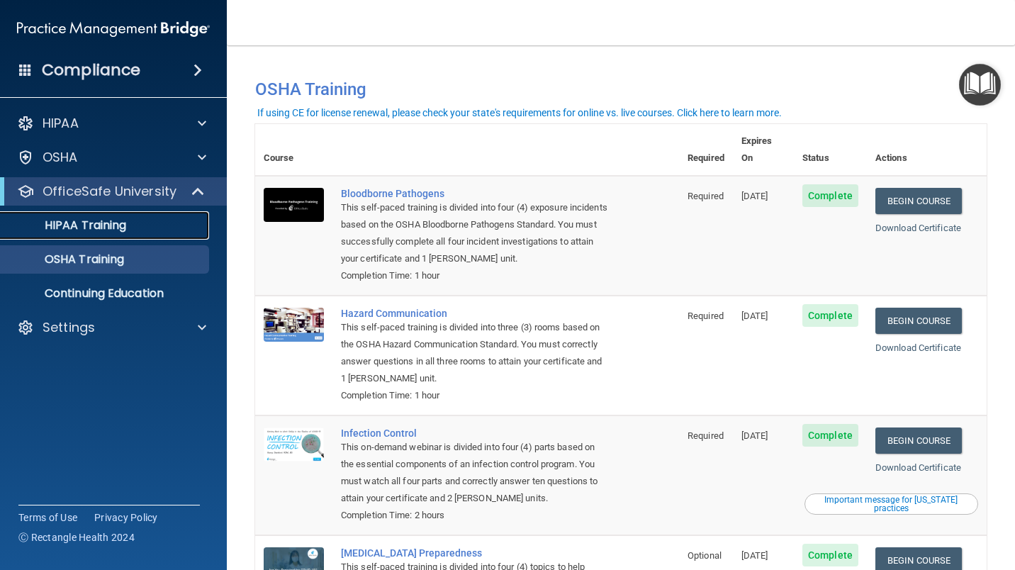
click at [108, 228] on p "HIPAA Training" at bounding box center [67, 225] width 117 height 14
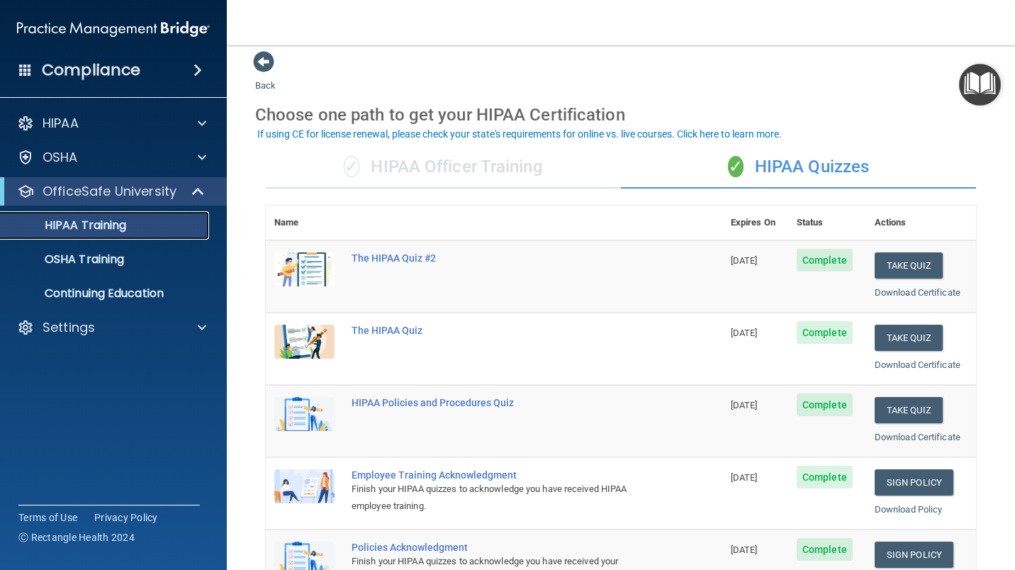
scroll to position [10, 0]
click at [474, 173] on div "✓ HIPAA Officer Training" at bounding box center [443, 166] width 355 height 43
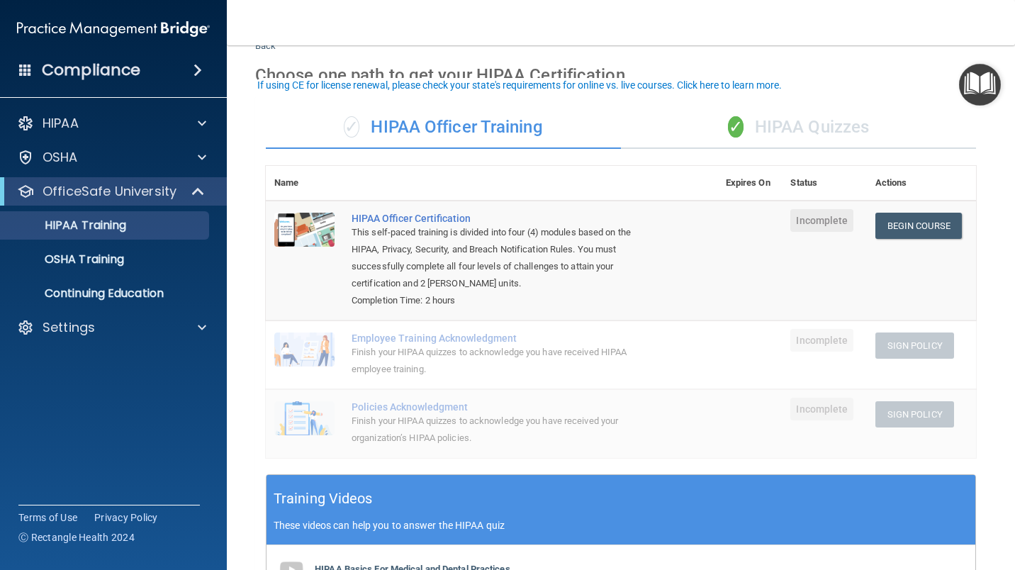
scroll to position [40, 0]
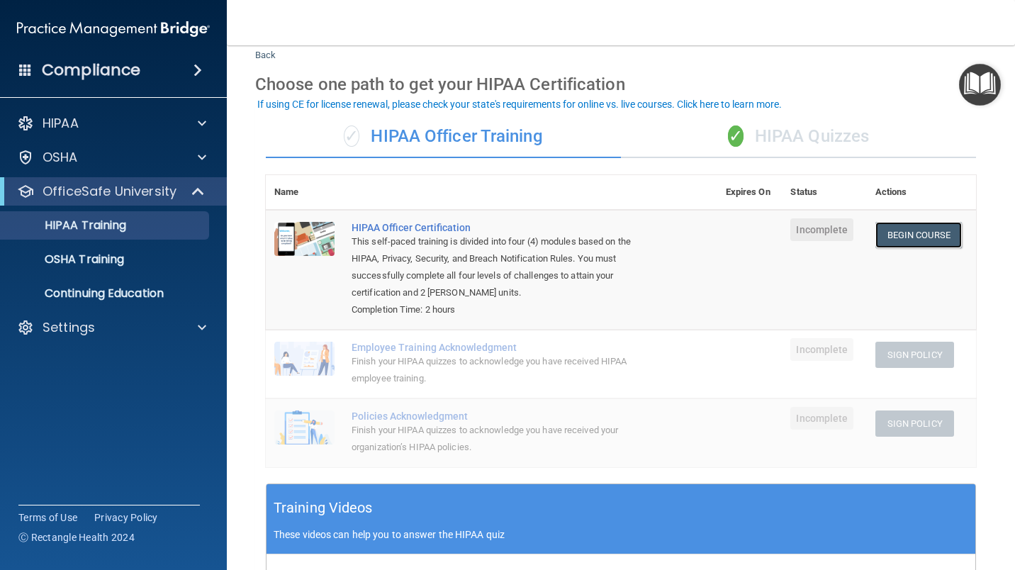
click at [905, 237] on link "Begin Course" at bounding box center [919, 235] width 86 height 26
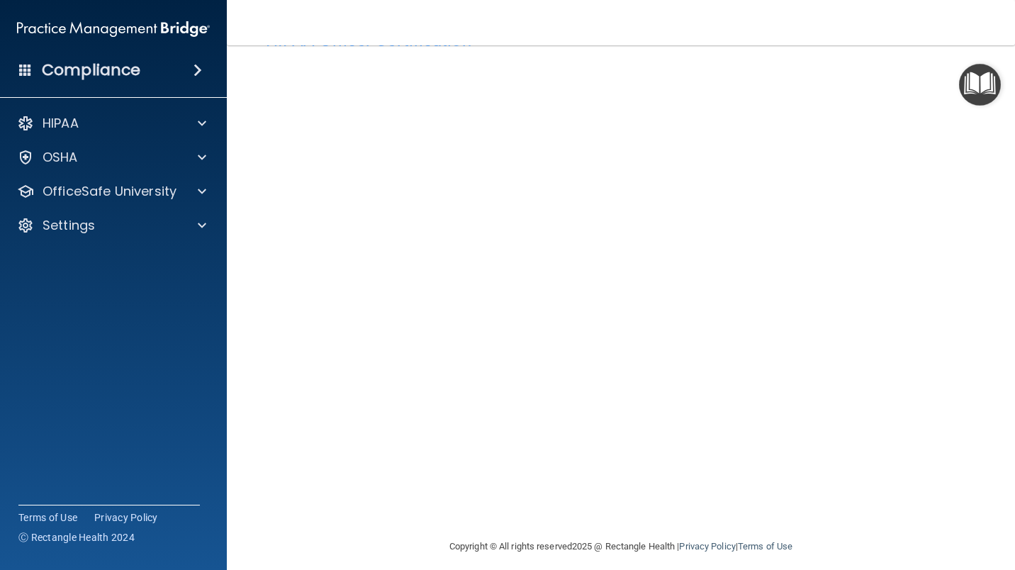
scroll to position [62, 0]
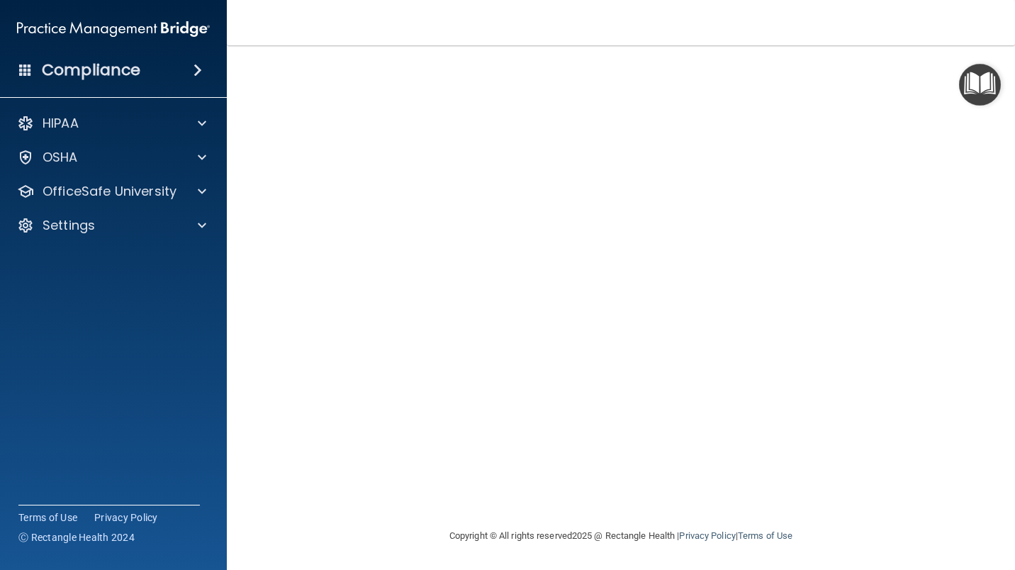
click at [220, 164] on div "OSHA" at bounding box center [114, 157] width 228 height 28
click at [114, 188] on p "OfficeSafe University" at bounding box center [110, 191] width 134 height 17
click at [106, 313] on div "HIPAA Documents and Policies Report an Incident Business Associates Emergency P…" at bounding box center [114, 229] width 228 height 250
click at [107, 315] on div "Settings" at bounding box center [114, 327] width 228 height 28
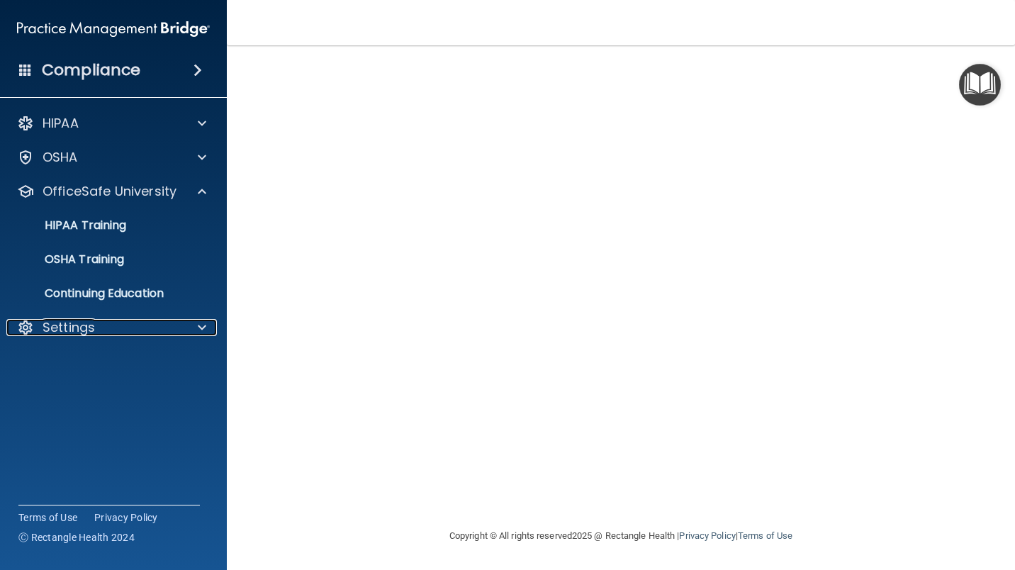
click at [210, 329] on div at bounding box center [199, 327] width 35 height 17
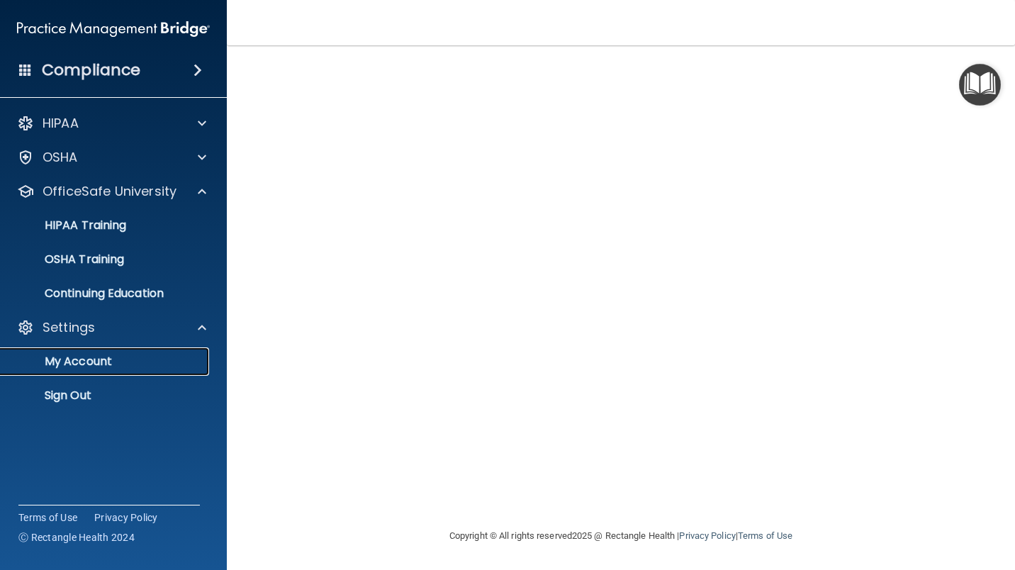
click at [149, 367] on p "My Account" at bounding box center [106, 361] width 194 height 14
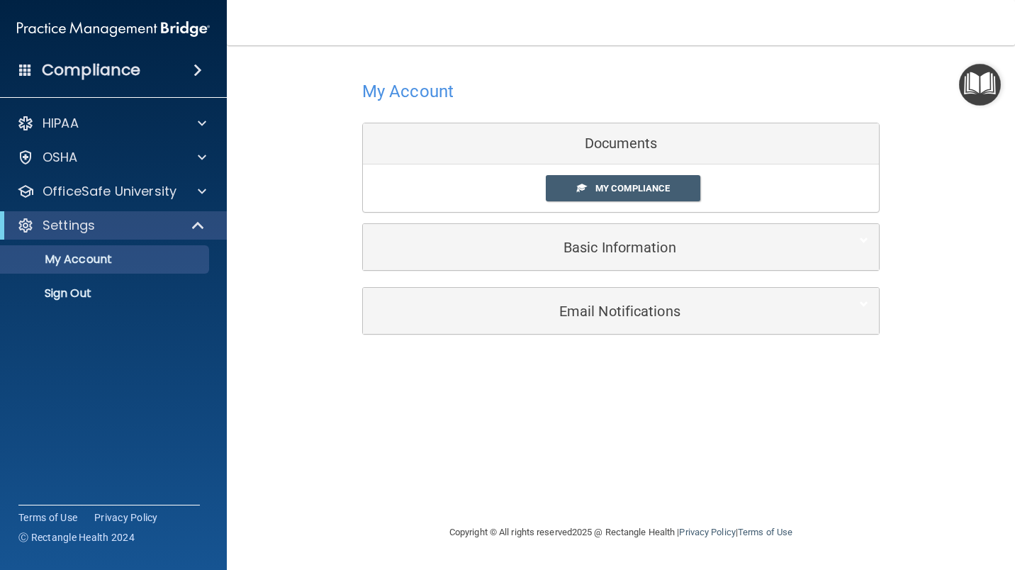
click at [640, 189] on span "My Compliance" at bounding box center [633, 188] width 74 height 11
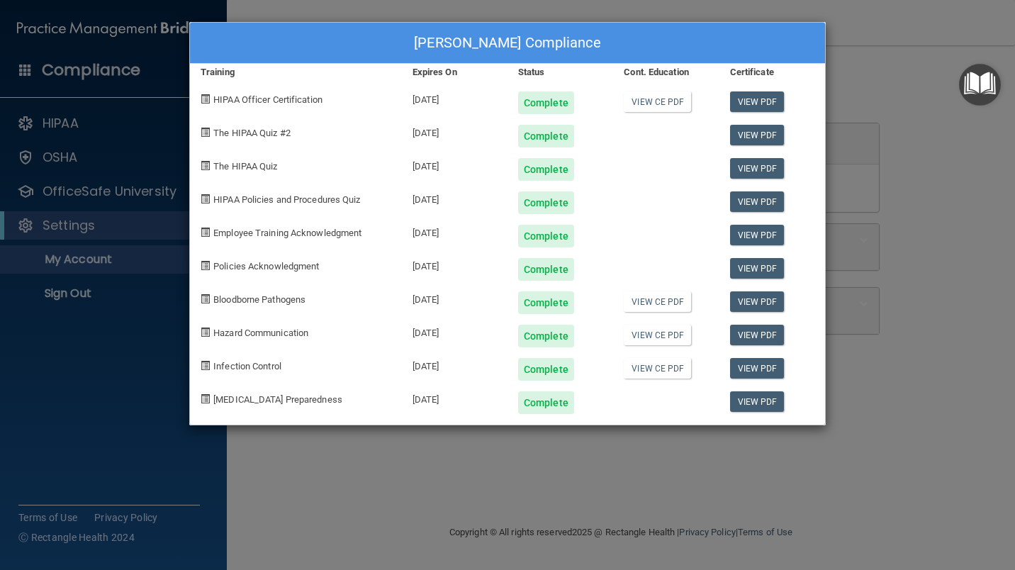
click at [608, 260] on div "Complete" at bounding box center [561, 263] width 106 height 33
click at [945, 130] on div "Ahmed Hassanien's Compliance Training Expires On Status Cont. Education Certifi…" at bounding box center [507, 285] width 1015 height 570
